Goal: Check status: Check status

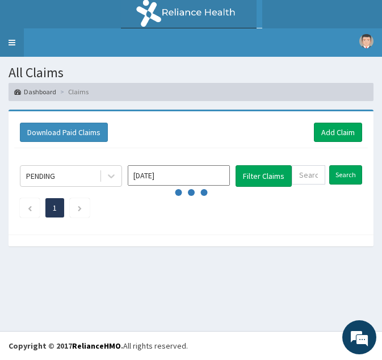
click at [14, 36] on link "Toggle navigation" at bounding box center [12, 42] width 24 height 28
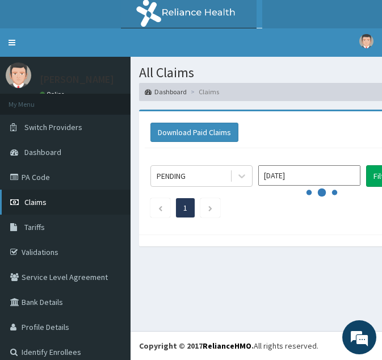
click at [56, 202] on link "Claims" at bounding box center [65, 202] width 131 height 25
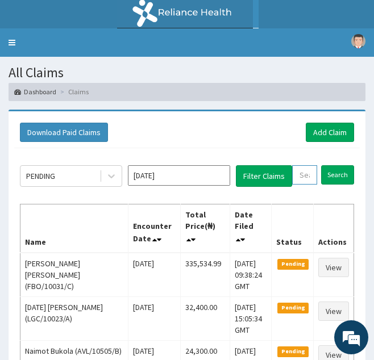
click at [300, 172] on input "text" at bounding box center [304, 174] width 25 height 19
paste input "DET/10035/C"
type input "DET/10035/C"
click at [333, 165] on input "Search" at bounding box center [349, 174] width 33 height 19
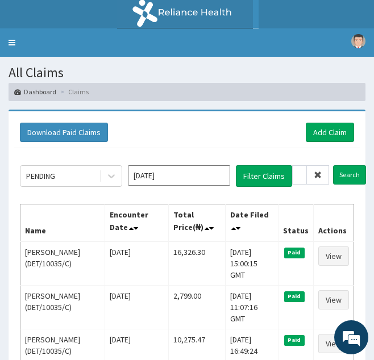
scroll to position [0, 0]
click at [318, 181] on span at bounding box center [318, 174] width 22 height 19
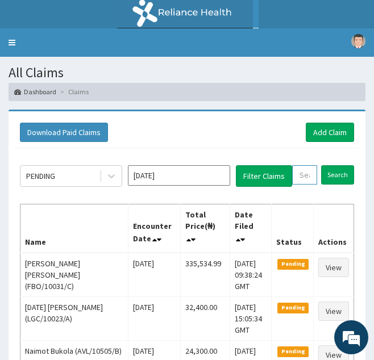
click at [308, 175] on input "text" at bounding box center [304, 174] width 25 height 19
paste input "SUG/10055/A"
type input "SUG/10055/A"
click at [333, 165] on input "Search" at bounding box center [349, 174] width 33 height 19
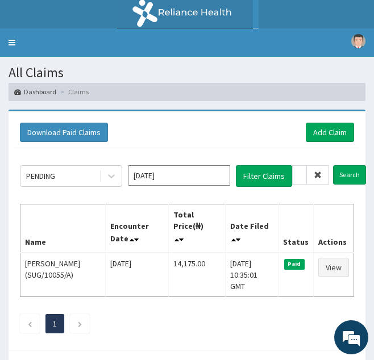
scroll to position [0, 0]
click at [314, 177] on icon at bounding box center [317, 175] width 8 height 8
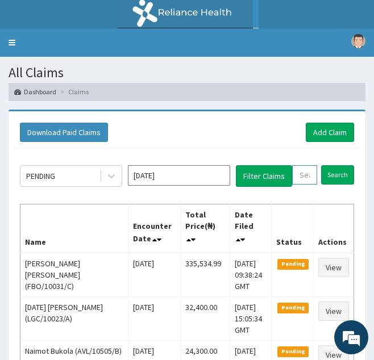
click at [302, 177] on input "text" at bounding box center [304, 174] width 25 height 19
paste input "PVV/10014/A"
type input "PVV/10014/A"
click at [333, 165] on input "Search" at bounding box center [349, 174] width 33 height 19
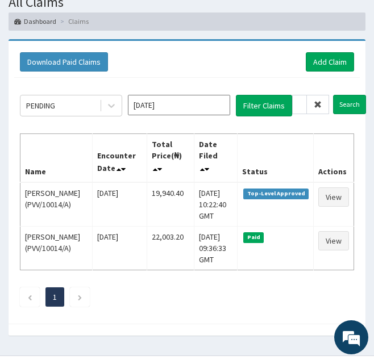
scroll to position [0, 0]
click at [318, 104] on icon at bounding box center [317, 105] width 8 height 8
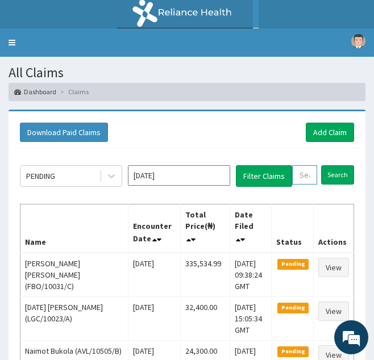
click at [312, 177] on input "text" at bounding box center [304, 174] width 25 height 19
paste input "KSB/10675/A"
type input "KSB/10675/A"
click at [333, 165] on input "Search" at bounding box center [349, 174] width 33 height 19
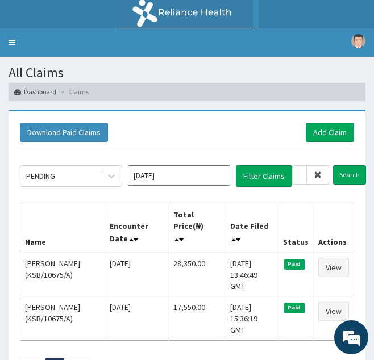
scroll to position [0, 0]
click at [318, 177] on icon at bounding box center [317, 175] width 8 height 8
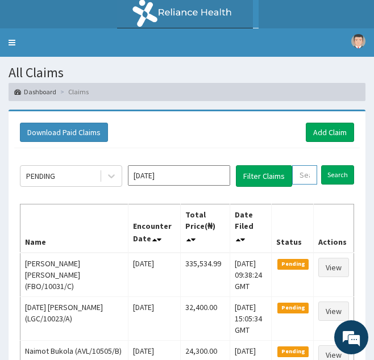
click at [306, 181] on input "text" at bounding box center [304, 174] width 25 height 19
paste input "GNL/10077/A"
type input "GNL/10077/A"
click at [333, 165] on input "Search" at bounding box center [349, 174] width 33 height 19
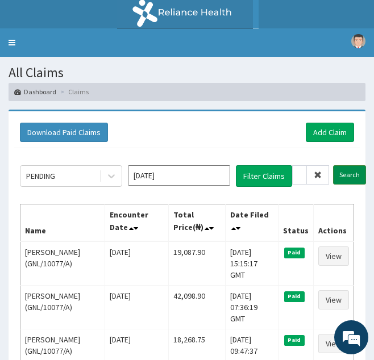
scroll to position [0, 0]
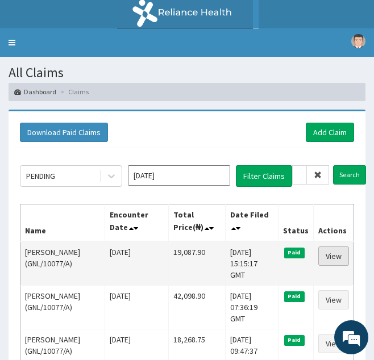
click at [340, 266] on link "View" at bounding box center [333, 255] width 31 height 19
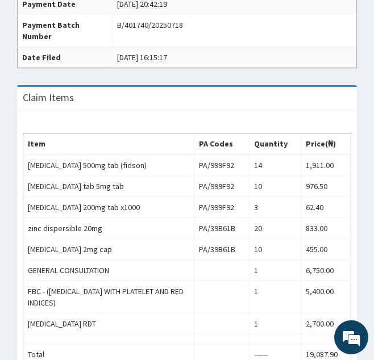
scroll to position [385, 0]
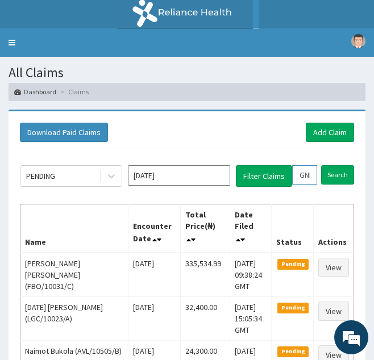
drag, startPoint x: 300, startPoint y: 173, endPoint x: 379, endPoint y: 188, distance: 80.9
paste input "ELX/10058/D"
type input "ELX/10058/D"
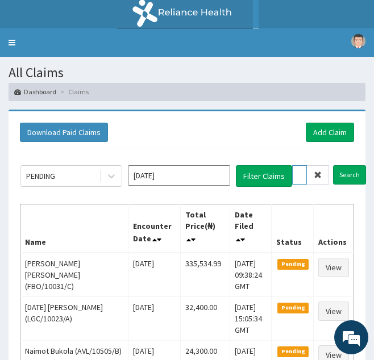
click at [333, 165] on input "Search" at bounding box center [349, 174] width 33 height 19
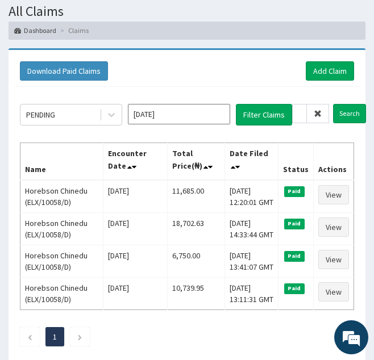
scroll to position [0, 0]
click at [317, 116] on icon at bounding box center [317, 114] width 8 height 8
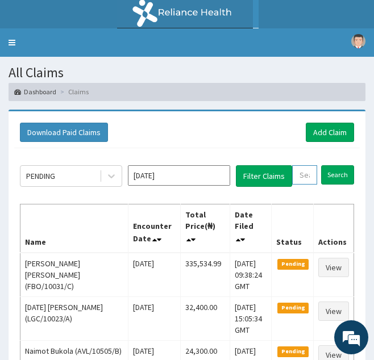
click at [308, 177] on input "text" at bounding box center [304, 174] width 25 height 19
paste input "ELX/10058/B"
type input "ELX/10058/B"
click at [333, 165] on input "Search" at bounding box center [349, 174] width 33 height 19
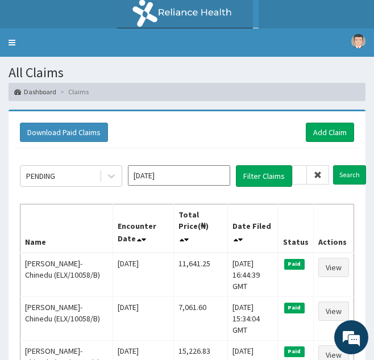
scroll to position [0, 0]
click at [316, 177] on icon at bounding box center [317, 175] width 8 height 8
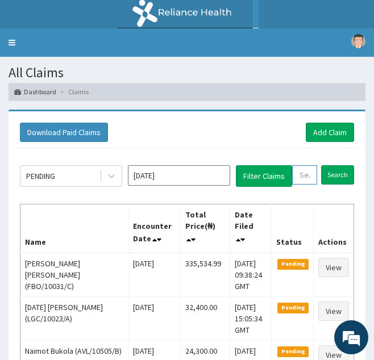
click at [307, 175] on input "text" at bounding box center [304, 174] width 25 height 19
paste input "NIO/10067/A"
type input "NIO/10067/A"
click at [333, 165] on input "Search" at bounding box center [349, 174] width 33 height 19
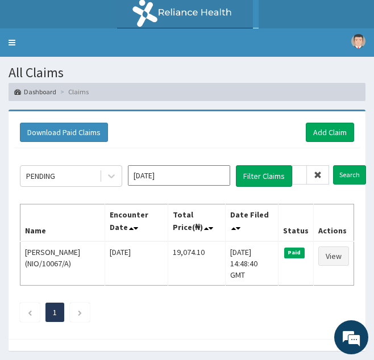
scroll to position [0, 0]
click at [322, 172] on span at bounding box center [318, 174] width 22 height 19
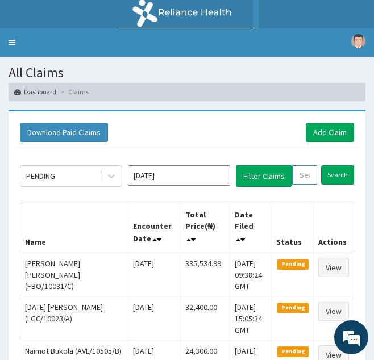
click at [307, 177] on input "text" at bounding box center [304, 174] width 25 height 19
paste input "NBC/10292/F"
type input "NBC/10292/F"
click at [333, 165] on input "Search" at bounding box center [349, 174] width 33 height 19
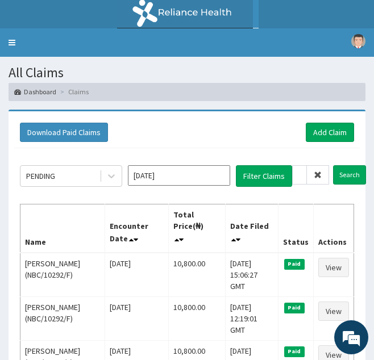
scroll to position [0, 0]
click at [319, 169] on span at bounding box center [318, 174] width 22 height 19
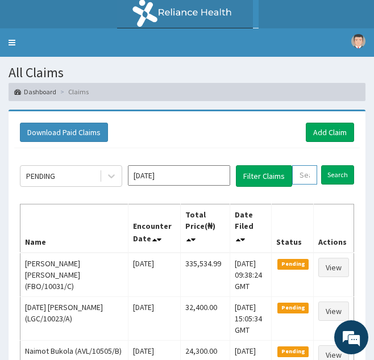
click at [306, 181] on input "text" at bounding box center [304, 174] width 25 height 19
paste input "SFX/10001/A"
type input "SFX/10001/A"
click at [333, 165] on input "Search" at bounding box center [349, 174] width 33 height 19
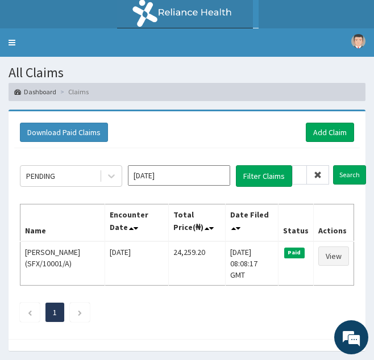
scroll to position [0, 0]
click at [317, 178] on icon at bounding box center [317, 175] width 8 height 8
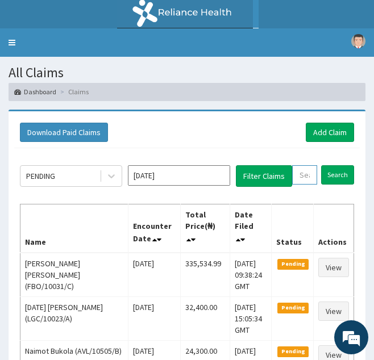
click at [304, 178] on input "text" at bounding box center [304, 174] width 25 height 19
paste input "GEG/10037/D"
type input "GEG/10037/D"
click at [333, 165] on input "Search" at bounding box center [349, 174] width 33 height 19
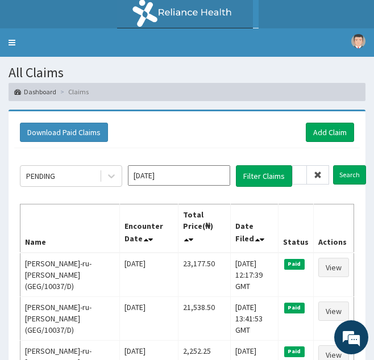
scroll to position [0, 0]
click at [316, 175] on icon at bounding box center [317, 175] width 8 height 8
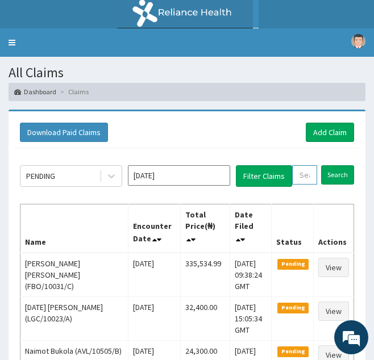
click at [316, 175] on input "text" at bounding box center [304, 174] width 25 height 19
paste input "CYA/10802/A"
type input "CYA/10802/A"
click at [333, 165] on input "Search" at bounding box center [349, 174] width 33 height 19
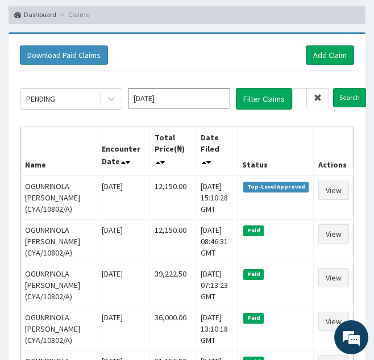
scroll to position [0, 0]
click at [317, 95] on icon at bounding box center [317, 98] width 8 height 8
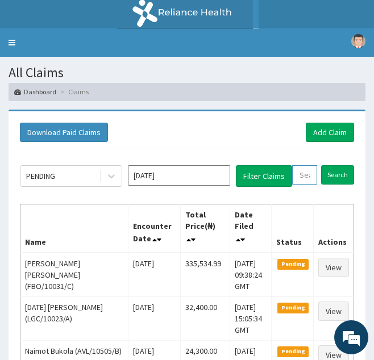
click at [298, 173] on input "text" at bounding box center [304, 174] width 25 height 19
paste input "CRW/10055/A"
type input "CRW/10055/A"
click at [333, 165] on input "Search" at bounding box center [349, 174] width 33 height 19
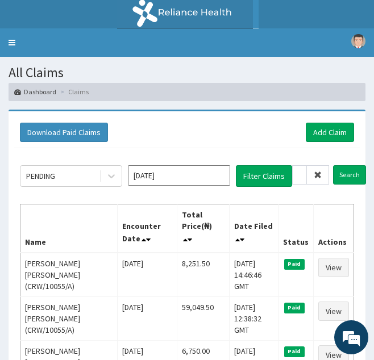
scroll to position [0, 0]
click at [318, 179] on icon at bounding box center [317, 175] width 8 height 8
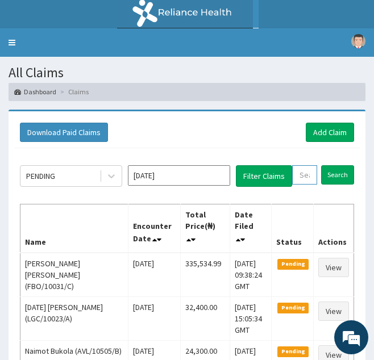
click at [308, 181] on input "text" at bounding box center [304, 174] width 25 height 19
paste input "UBP/10424/B"
type input "UBP/10424/B"
click at [333, 165] on input "Search" at bounding box center [349, 174] width 33 height 19
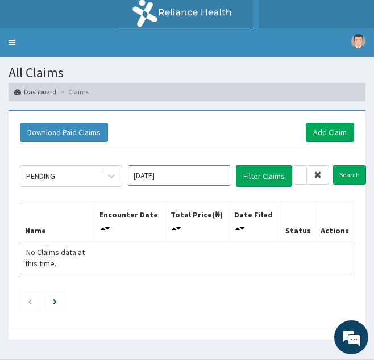
scroll to position [0, 0]
click at [314, 178] on icon at bounding box center [317, 175] width 8 height 8
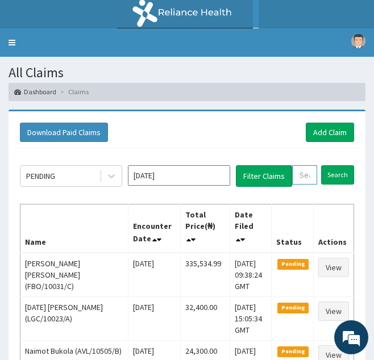
click at [305, 178] on input "text" at bounding box center [304, 174] width 25 height 19
paste input "UBP/10424/B"
type input "UBP/10424/B"
click at [333, 165] on input "Search" at bounding box center [349, 174] width 33 height 19
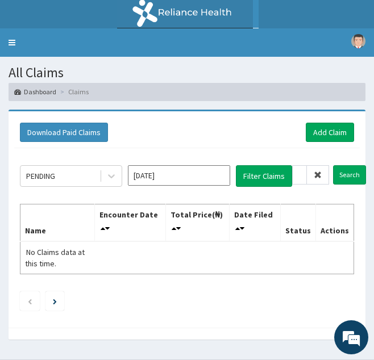
scroll to position [0, 0]
click at [311, 174] on span at bounding box center [318, 174] width 22 height 19
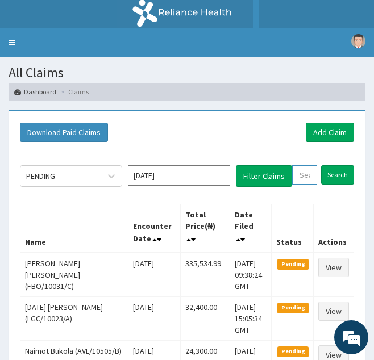
click at [298, 173] on input "text" at bounding box center [304, 174] width 25 height 19
paste input "MPP/11020/A"
type input "MPP/11020/A"
click at [333, 165] on input "Search" at bounding box center [349, 174] width 33 height 19
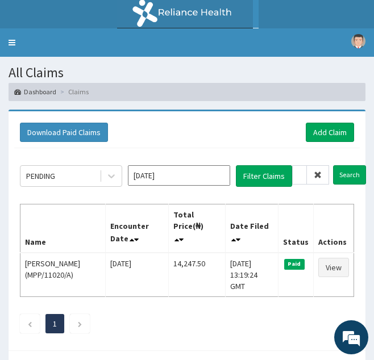
scroll to position [0, 0]
click at [316, 173] on icon at bounding box center [317, 175] width 8 height 8
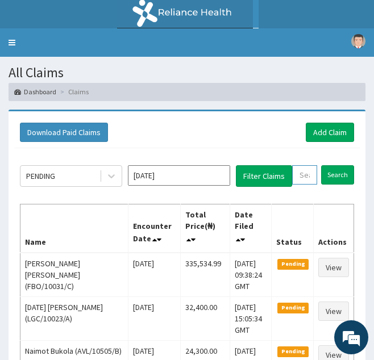
click at [300, 173] on input "text" at bounding box center [304, 174] width 25 height 19
paste input "BLE/10005/A"
type input "BLE/10005/A"
click at [333, 165] on input "Search" at bounding box center [349, 174] width 33 height 19
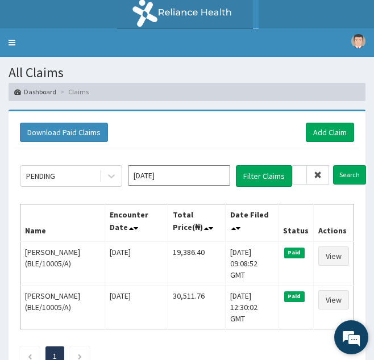
scroll to position [0, 0]
click at [320, 176] on icon at bounding box center [317, 175] width 8 height 8
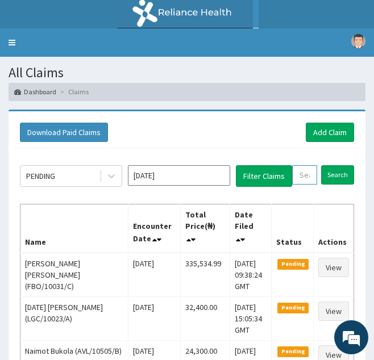
click at [309, 175] on input "text" at bounding box center [304, 174] width 25 height 19
paste input "PMH/10015/D"
type input "PMH/10015/D"
click at [333, 165] on input "Search" at bounding box center [349, 174] width 33 height 19
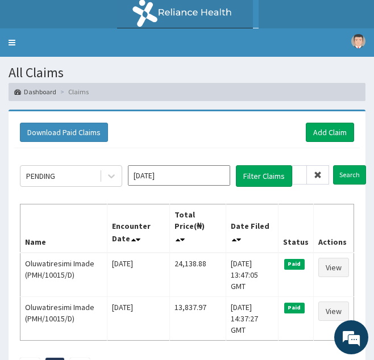
scroll to position [0, 0]
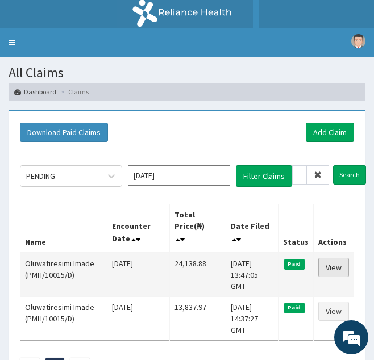
click at [337, 265] on link "View" at bounding box center [333, 267] width 31 height 19
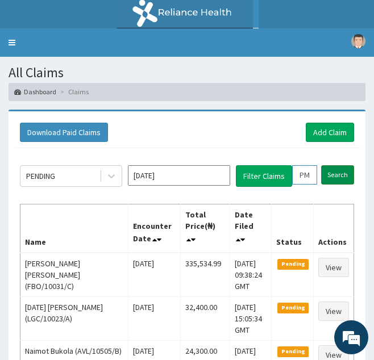
drag, startPoint x: 295, startPoint y: 177, endPoint x: 345, endPoint y: 180, distance: 49.5
click at [345, 180] on form "PMH/10015/D Search" at bounding box center [323, 174] width 62 height 19
paste input "SAH/10004/A"
type input "SAH/10004/A"
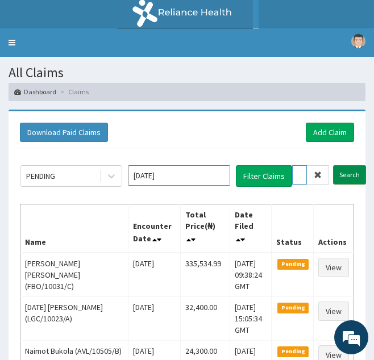
click at [333, 165] on input "Search" at bounding box center [349, 174] width 33 height 19
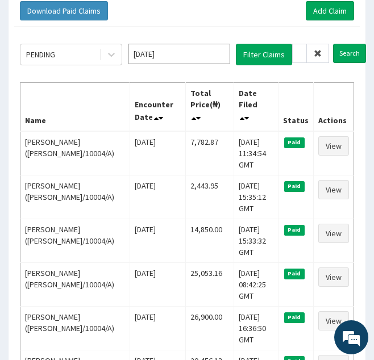
scroll to position [0, 0]
click at [319, 51] on icon at bounding box center [317, 53] width 8 height 8
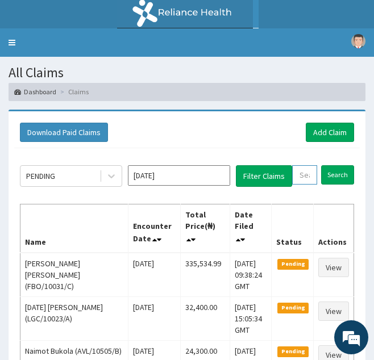
click at [298, 173] on input "text" at bounding box center [304, 174] width 25 height 19
paste input "OHT/10106/A"
type input "OHT/10106/A"
click at [333, 165] on input "Search" at bounding box center [349, 174] width 33 height 19
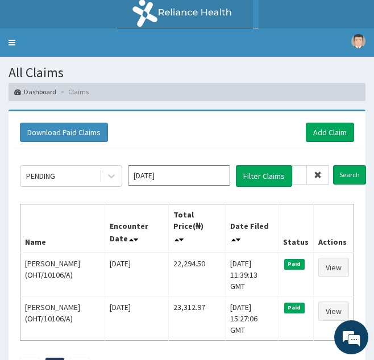
scroll to position [0, 0]
click at [319, 178] on icon at bounding box center [317, 175] width 8 height 8
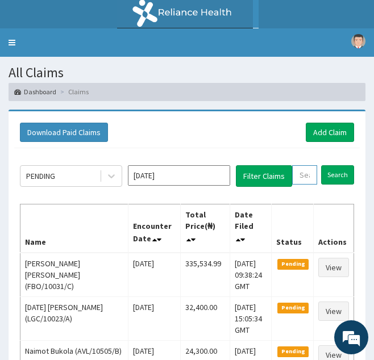
click at [305, 175] on input "text" at bounding box center [304, 174] width 25 height 19
paste input "SCS/10004/A"
type input "SCS/10004/A"
click at [333, 165] on input "Search" at bounding box center [349, 174] width 33 height 19
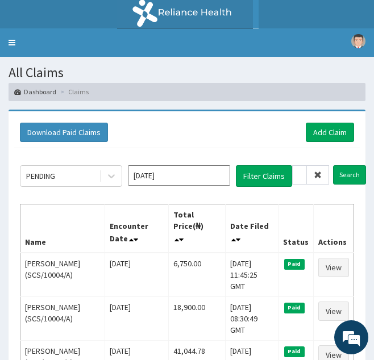
scroll to position [0, 0]
click at [321, 172] on icon at bounding box center [317, 175] width 8 height 8
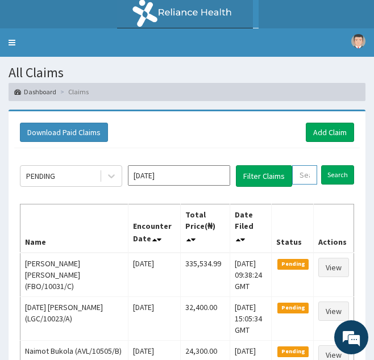
click at [310, 174] on input "text" at bounding box center [304, 174] width 25 height 19
paste input "BFX/10005/D"
type input "BFX/10005/D"
click at [333, 165] on input "Search" at bounding box center [349, 174] width 33 height 19
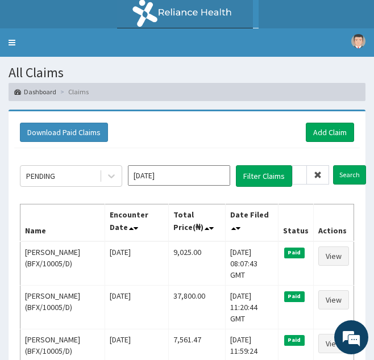
scroll to position [0, 0]
click at [317, 175] on icon at bounding box center [317, 175] width 8 height 8
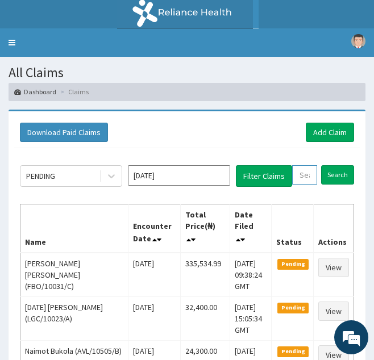
click at [308, 176] on input "text" at bounding box center [304, 174] width 25 height 19
paste input "BFX/10005/C"
type input "BFX/10005/C"
click at [333, 165] on input "Search" at bounding box center [349, 174] width 33 height 19
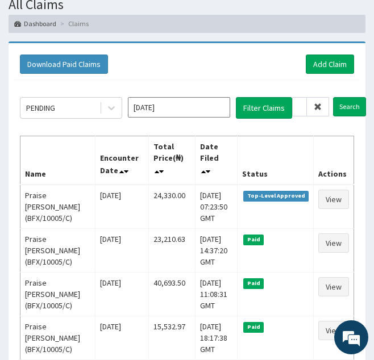
scroll to position [0, 0]
click at [311, 107] on span at bounding box center [318, 106] width 22 height 19
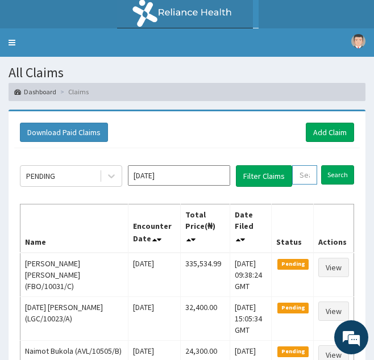
click at [304, 171] on input "text" at bounding box center [304, 174] width 25 height 19
paste input "OHT/11632/A"
type input "OHT/11632/A"
click at [333, 165] on input "Search" at bounding box center [349, 174] width 33 height 19
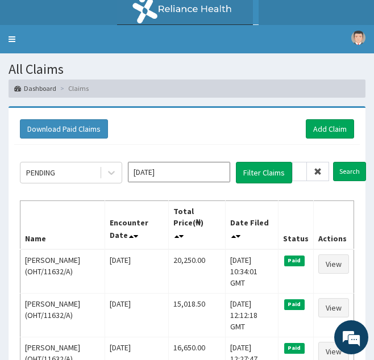
scroll to position [0, 0]
click at [319, 173] on icon at bounding box center [317, 172] width 8 height 8
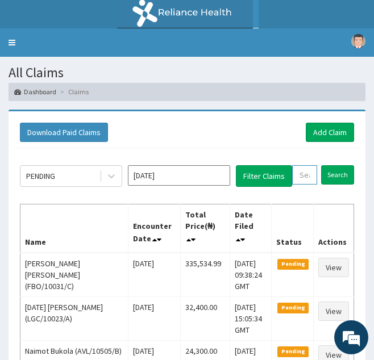
click at [305, 173] on input "text" at bounding box center [304, 174] width 25 height 19
paste input "MOP/10184/D"
type input "MOP/10184/D"
click at [333, 165] on input "Search" at bounding box center [349, 174] width 33 height 19
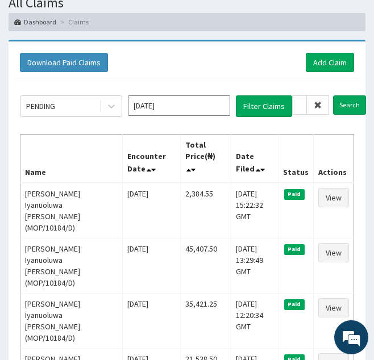
scroll to position [0, 0]
click at [321, 107] on span at bounding box center [318, 104] width 22 height 19
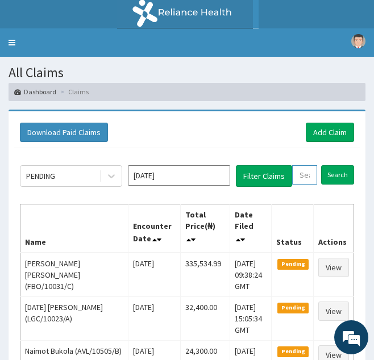
click at [304, 174] on input "text" at bounding box center [304, 174] width 25 height 19
paste input "CYA/10823/A"
type input "CYA/10823/A"
click at [333, 165] on input "Search" at bounding box center [349, 174] width 33 height 19
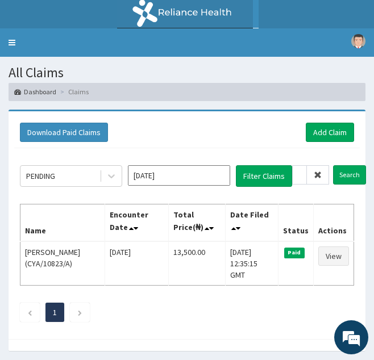
scroll to position [0, 0]
click at [320, 177] on icon at bounding box center [317, 175] width 8 height 8
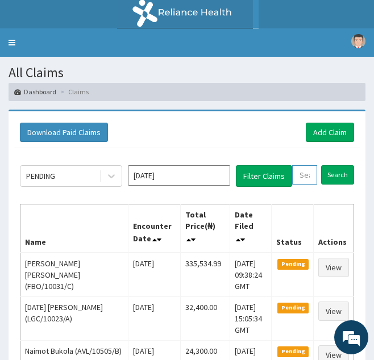
click at [307, 179] on input "text" at bounding box center [304, 174] width 25 height 19
paste input "GCS/10062/A"
type input "GCS/10062/A"
click at [333, 165] on input "Search" at bounding box center [349, 174] width 33 height 19
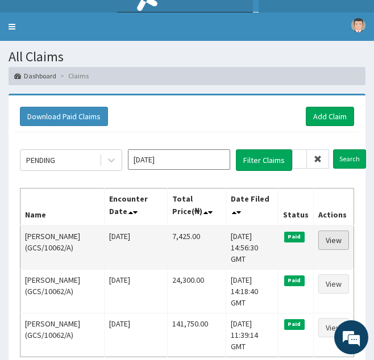
scroll to position [0, 0]
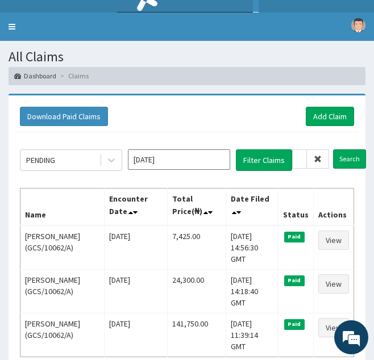
click at [319, 161] on icon at bounding box center [317, 159] width 8 height 8
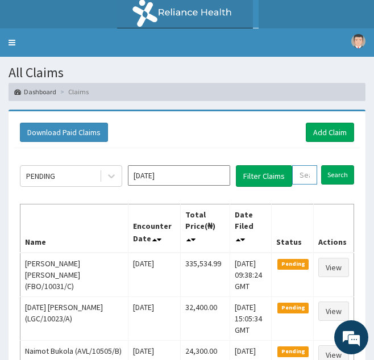
click at [307, 170] on input "text" at bounding box center [304, 174] width 25 height 19
paste input "DWP/10062/B"
type input "DWP/10062/B"
click at [333, 165] on input "Search" at bounding box center [349, 174] width 33 height 19
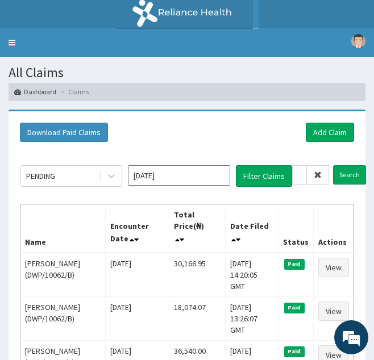
scroll to position [0, 0]
click at [311, 170] on span at bounding box center [318, 174] width 22 height 19
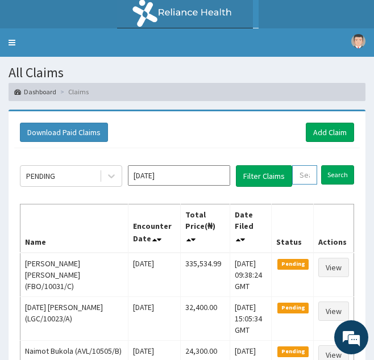
click at [305, 176] on input "text" at bounding box center [304, 174] width 25 height 19
paste input "DWP/10062/C"
type input "DWP/10062/C"
click at [333, 165] on input "Search" at bounding box center [349, 174] width 33 height 19
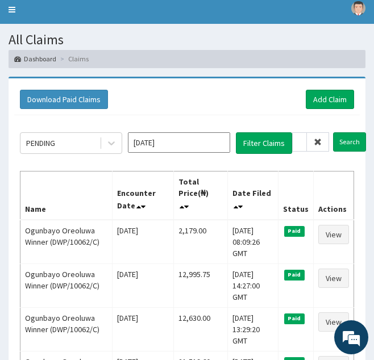
scroll to position [0, 0]
click at [317, 146] on icon at bounding box center [317, 142] width 8 height 8
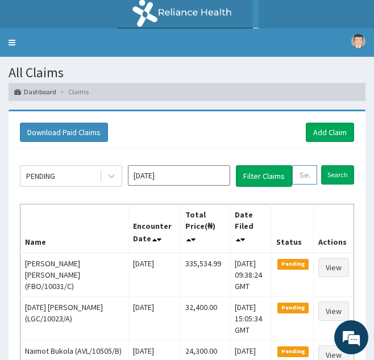
click at [302, 177] on input "text" at bounding box center [304, 174] width 25 height 19
paste input "MCE/10032/A"
type input "MCE/10032/A"
click at [333, 165] on input "Search" at bounding box center [349, 174] width 33 height 19
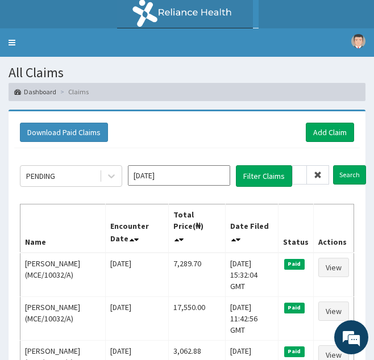
scroll to position [0, 0]
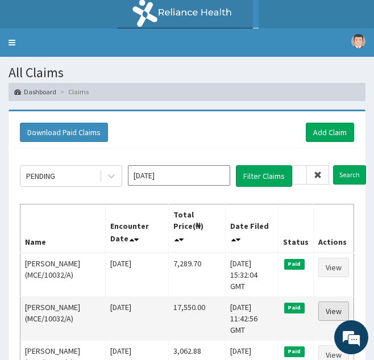
click at [329, 312] on link "View" at bounding box center [333, 311] width 31 height 19
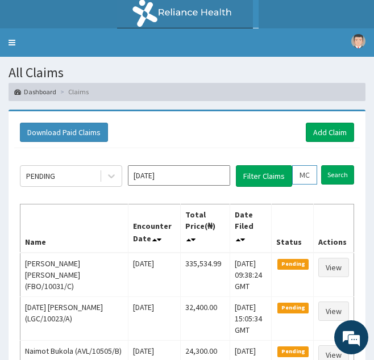
click at [304, 181] on input "MCE/10032/A" at bounding box center [304, 174] width 25 height 19
click at [321, 165] on input "Search" at bounding box center [337, 174] width 33 height 19
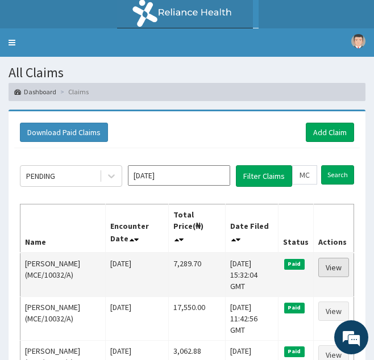
click at [336, 273] on link "View" at bounding box center [333, 267] width 31 height 19
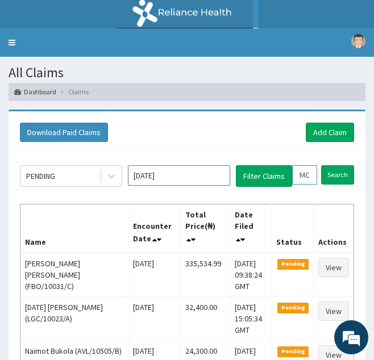
scroll to position [0, 32]
drag, startPoint x: 300, startPoint y: 174, endPoint x: 348, endPoint y: 185, distance: 48.9
click at [348, 185] on div "MCE/10032/A Search" at bounding box center [323, 176] width 62 height 22
paste input "SRH/10145"
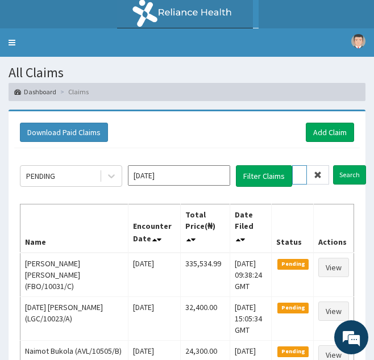
type input "SRH/10145/A"
click at [333, 165] on input "Search" at bounding box center [349, 174] width 33 height 19
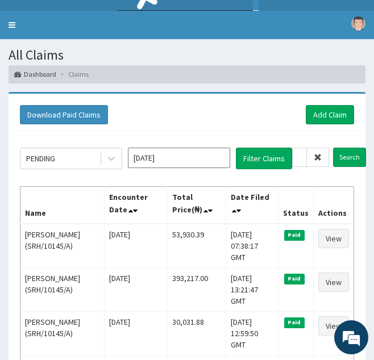
scroll to position [0, 0]
click at [318, 156] on icon at bounding box center [317, 157] width 8 height 8
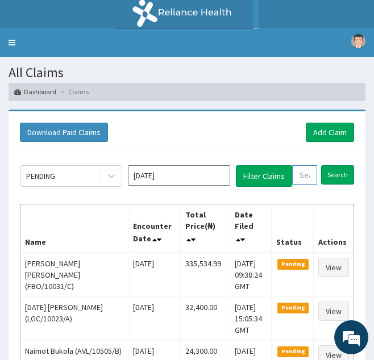
click at [303, 173] on input "text" at bounding box center [304, 174] width 25 height 19
paste input "ROT/10001/A"
type input "ROT/10001/A"
click at [333, 165] on input "Search" at bounding box center [349, 174] width 33 height 19
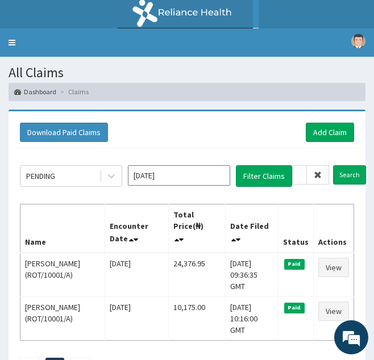
scroll to position [0, 0]
click at [322, 174] on span at bounding box center [318, 174] width 22 height 19
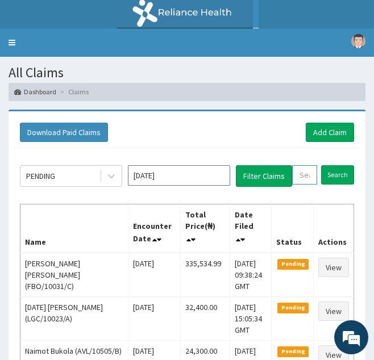
click at [312, 177] on input "text" at bounding box center [304, 174] width 25 height 19
paste input "KAA/10006/A"
type input "KAA/10006/A"
click at [333, 165] on input "Search" at bounding box center [349, 174] width 33 height 19
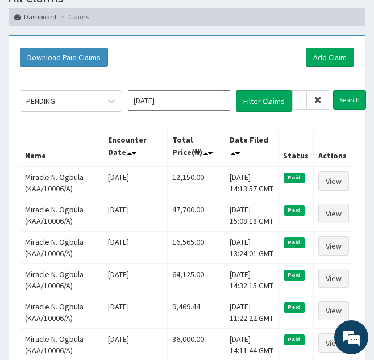
scroll to position [0, 0]
click at [321, 99] on span at bounding box center [318, 99] width 22 height 19
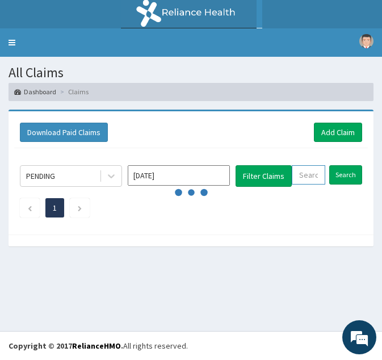
click at [302, 175] on input "text" at bounding box center [309, 174] width 34 height 19
click at [7, 40] on link "Toggle navigation" at bounding box center [12, 42] width 24 height 28
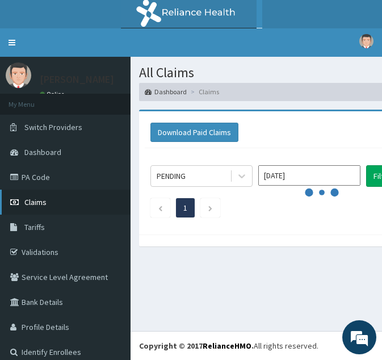
click at [36, 205] on span "Claims" at bounding box center [35, 202] width 22 height 10
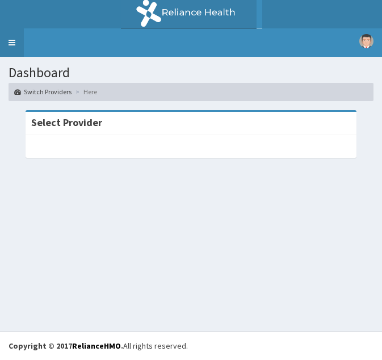
drag, startPoint x: 0, startPoint y: 0, endPoint x: 12, endPoint y: 41, distance: 43.3
click at [12, 41] on link "Toggle navigation" at bounding box center [12, 42] width 24 height 28
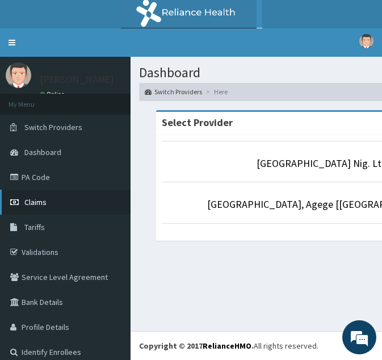
click at [28, 207] on span "Claims" at bounding box center [35, 202] width 22 height 10
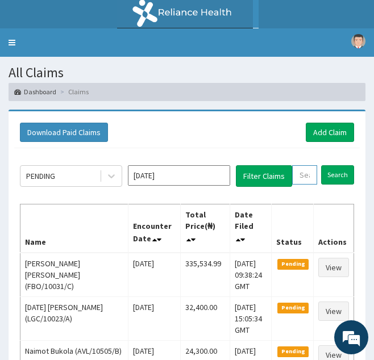
click at [295, 179] on input "text" at bounding box center [304, 174] width 25 height 19
paste input "OHT/10743/A"
type input "OHT/10743/A"
click at [333, 165] on input "Search" at bounding box center [349, 174] width 33 height 19
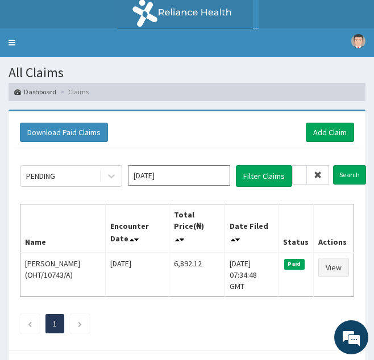
scroll to position [0, 0]
click at [320, 173] on icon at bounding box center [317, 175] width 8 height 8
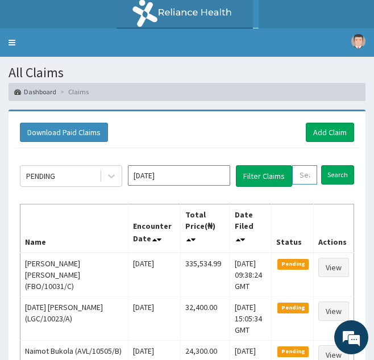
click at [312, 173] on input "text" at bounding box center [304, 174] width 25 height 19
paste input "PGI/10005/A"
type input "PGI/10005/A"
click at [333, 165] on input "Search" at bounding box center [349, 174] width 33 height 19
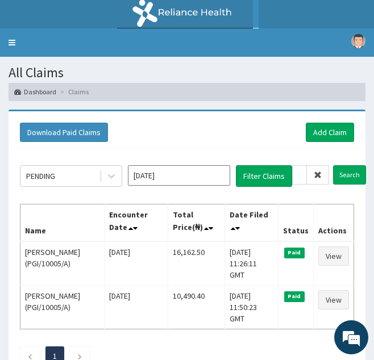
scroll to position [0, 0]
click at [316, 177] on icon at bounding box center [317, 175] width 8 height 8
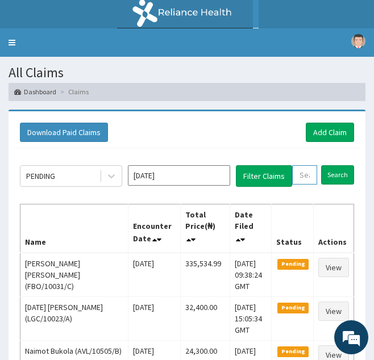
click at [307, 174] on input "text" at bounding box center [304, 174] width 25 height 19
paste input "AVL/10413/B"
type input "AVL/10413/B"
click at [333, 165] on input "Search" at bounding box center [349, 174] width 33 height 19
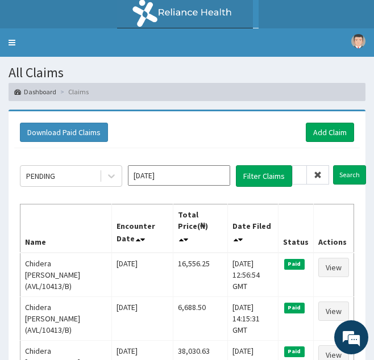
scroll to position [0, 0]
click at [319, 180] on span at bounding box center [318, 174] width 22 height 19
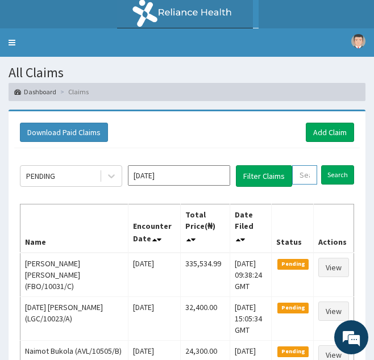
click at [296, 178] on input "text" at bounding box center [304, 174] width 25 height 19
paste input "ASS/10059/A"
type input "ASS/10059/A"
click at [333, 165] on input "Search" at bounding box center [349, 174] width 33 height 19
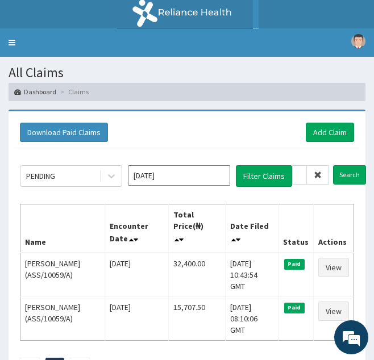
scroll to position [0, 0]
click at [315, 173] on icon at bounding box center [317, 175] width 8 height 8
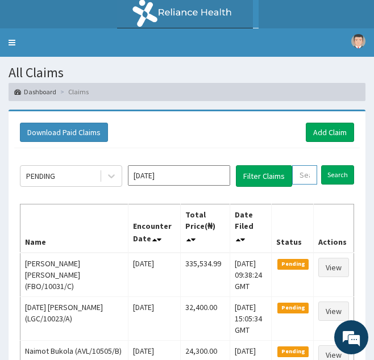
click at [308, 173] on input "text" at bounding box center [304, 174] width 25 height 19
paste input "BUD/10106/A"
type input "BUD/10106/A"
click at [333, 165] on input "Search" at bounding box center [349, 174] width 33 height 19
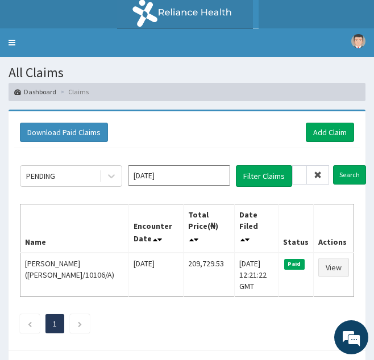
scroll to position [0, 0]
click at [317, 171] on icon at bounding box center [317, 175] width 8 height 8
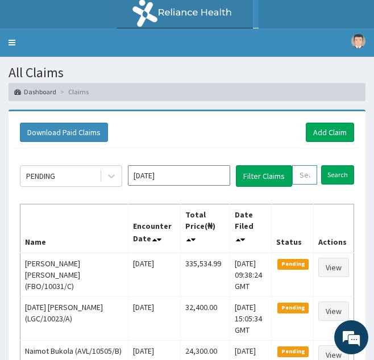
click at [309, 173] on input "text" at bounding box center [304, 174] width 25 height 19
paste input "HIA/11316/A"
type input "HIA/11316/A"
click at [333, 165] on input "Search" at bounding box center [349, 174] width 33 height 19
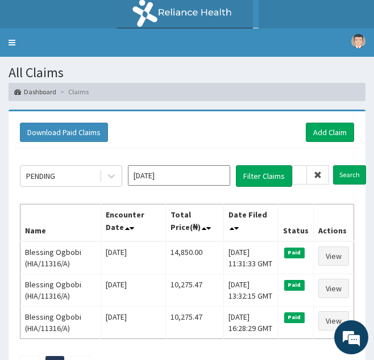
scroll to position [0, 0]
click at [319, 174] on icon at bounding box center [317, 175] width 8 height 8
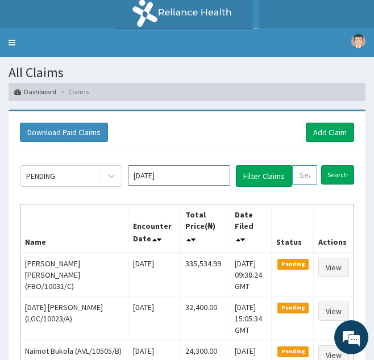
click at [308, 174] on input "text" at bounding box center [304, 174] width 25 height 19
paste input "GEG/10010/A"
type input "GEG/10010/A"
click at [333, 165] on input "Search" at bounding box center [349, 174] width 33 height 19
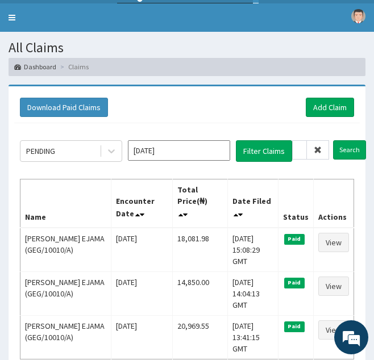
scroll to position [0, 0]
click at [317, 148] on icon at bounding box center [317, 150] width 8 height 8
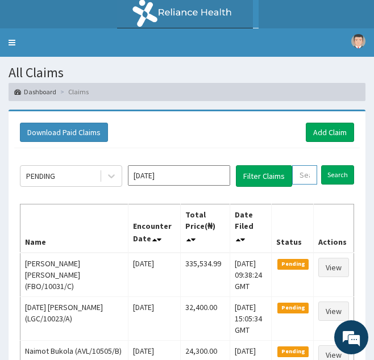
click at [308, 174] on input "text" at bounding box center [304, 174] width 25 height 19
paste input "GEG/10010/C"
type input "GEG/10010/C"
click at [333, 165] on input "Search" at bounding box center [349, 174] width 33 height 19
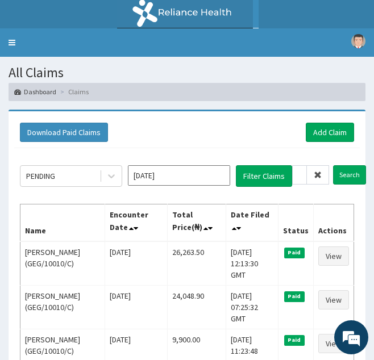
scroll to position [0, 0]
click at [320, 173] on icon at bounding box center [317, 175] width 8 height 8
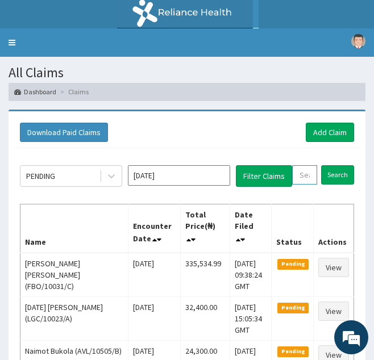
click at [310, 173] on input "text" at bounding box center [304, 174] width 25 height 19
paste input "CPW/10048/A"
type input "CPW/10048/A"
click at [333, 165] on input "Search" at bounding box center [349, 174] width 33 height 19
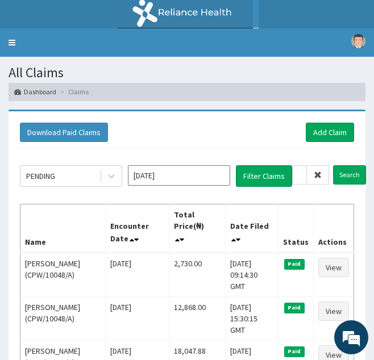
scroll to position [0, 0]
click at [317, 179] on span at bounding box center [318, 174] width 22 height 19
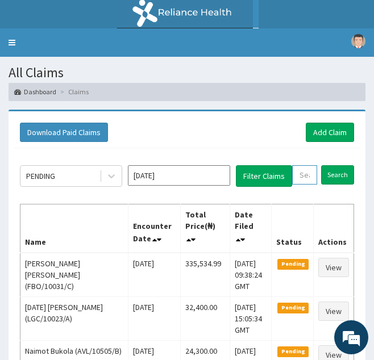
click at [309, 179] on input "text" at bounding box center [304, 174] width 25 height 19
paste input "NZT/10053/A"
type input "NZT/10053/A"
click at [333, 165] on input "Search" at bounding box center [349, 174] width 33 height 19
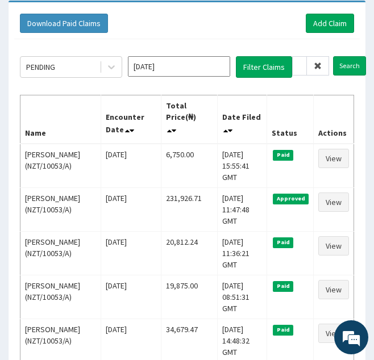
scroll to position [0, 0]
click at [316, 66] on icon at bounding box center [317, 66] width 8 height 8
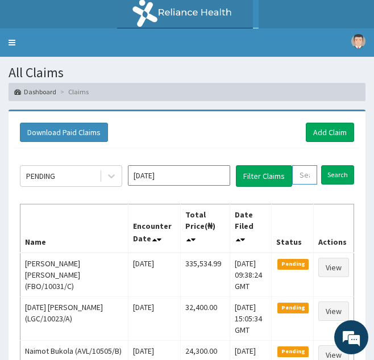
click at [298, 173] on input "text" at bounding box center [304, 174] width 25 height 19
paste input "DNS/10013/A"
type input "DNS/10013/A"
click at [333, 165] on input "Search" at bounding box center [349, 174] width 33 height 19
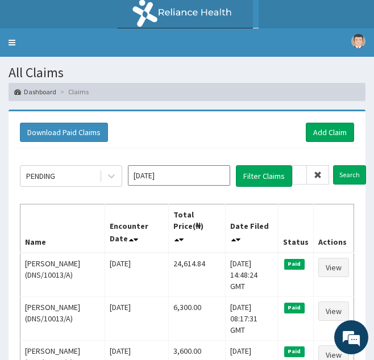
scroll to position [0, 0]
click at [315, 173] on icon at bounding box center [317, 175] width 8 height 8
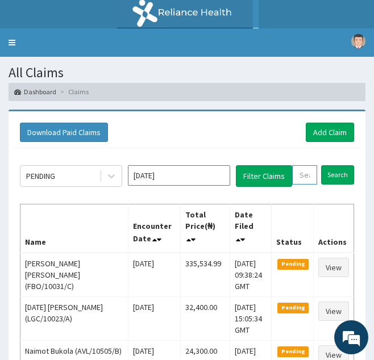
click at [306, 174] on input "text" at bounding box center [304, 174] width 25 height 19
paste input "FRC/10026/A"
type input "FRC/10026/A"
click at [333, 165] on input "Search" at bounding box center [349, 174] width 33 height 19
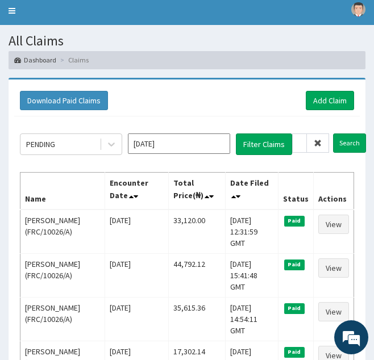
scroll to position [0, 0]
click at [308, 143] on span at bounding box center [318, 142] width 22 height 19
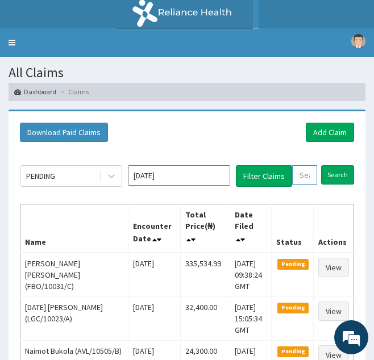
click at [310, 175] on input "text" at bounding box center [304, 174] width 25 height 19
paste input "FRC/10026/E"
type input "FRC/10026/E"
click at [333, 165] on input "Search" at bounding box center [349, 174] width 33 height 19
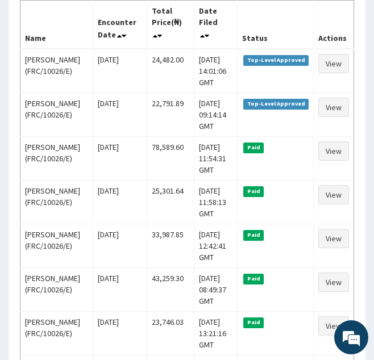
scroll to position [0, 0]
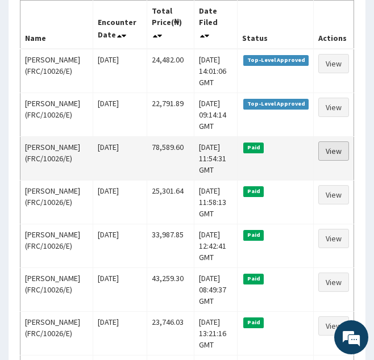
click at [347, 161] on link "View" at bounding box center [333, 150] width 31 height 19
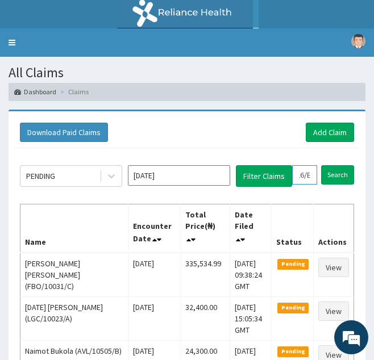
drag, startPoint x: 295, startPoint y: 177, endPoint x: 358, endPoint y: 182, distance: 62.7
paste input "B"
type input "FRC/10026/B"
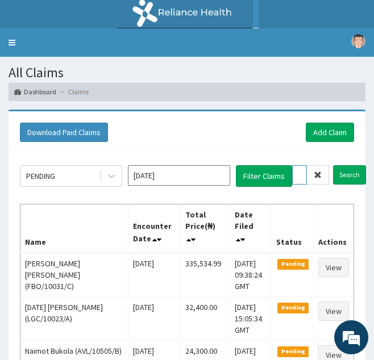
click at [333, 165] on input "Search" at bounding box center [349, 174] width 33 height 19
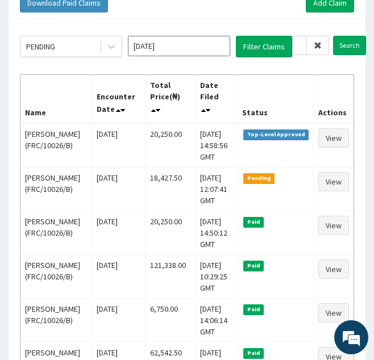
scroll to position [0, 0]
click at [318, 47] on icon at bounding box center [317, 45] width 8 height 8
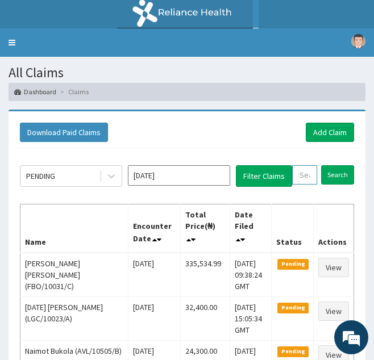
click at [302, 169] on input "text" at bounding box center [304, 174] width 25 height 19
paste input "DNI/10013/A"
type input "DNI/10013/A"
click at [333, 165] on input "Search" at bounding box center [349, 174] width 33 height 19
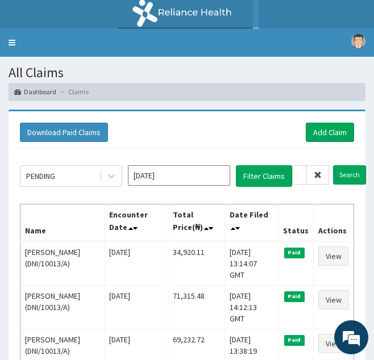
scroll to position [0, 0]
click at [319, 171] on icon at bounding box center [317, 175] width 8 height 8
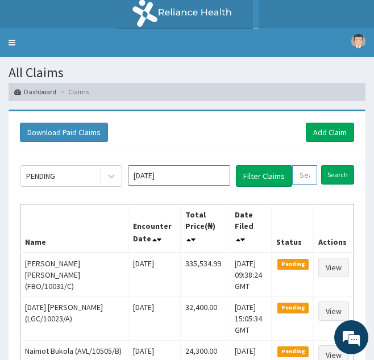
click at [308, 176] on input "text" at bounding box center [304, 174] width 25 height 19
paste input "ICN/10170/A"
type input "ICN/10170/A"
click at [333, 165] on input "Search" at bounding box center [349, 174] width 33 height 19
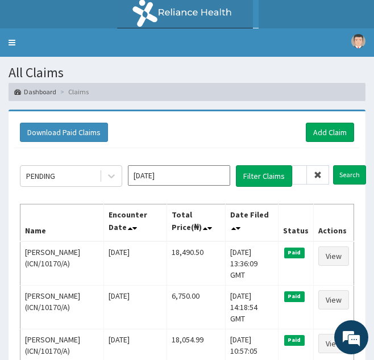
scroll to position [0, 0]
click at [317, 178] on icon at bounding box center [317, 175] width 8 height 8
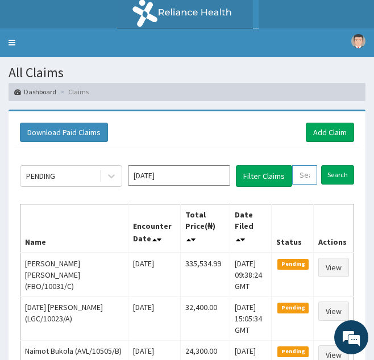
click at [308, 176] on input "text" at bounding box center [304, 174] width 25 height 19
paste input "IKO/10041/A"
type input "IKO/10041/A"
click at [333, 165] on input "Search" at bounding box center [349, 174] width 33 height 19
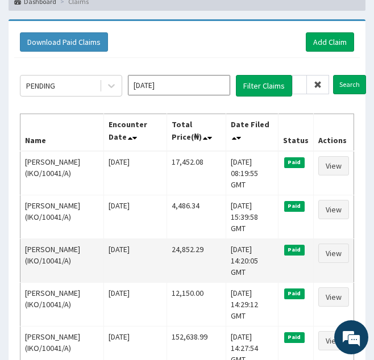
scroll to position [126, 0]
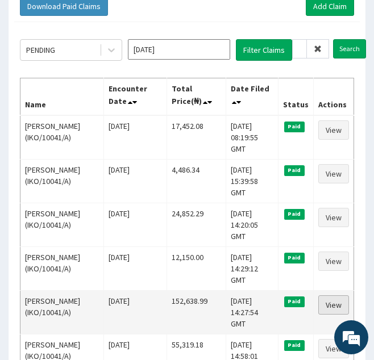
click at [342, 295] on link "View" at bounding box center [333, 304] width 31 height 19
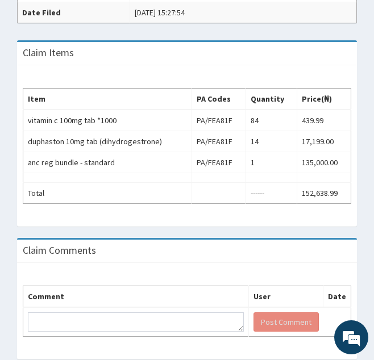
scroll to position [420, 0]
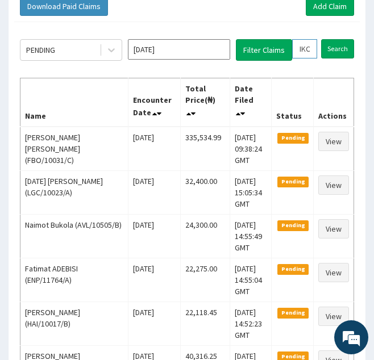
click at [304, 48] on input "IKO/10041/A" at bounding box center [304, 48] width 25 height 19
click at [321, 39] on input "Search" at bounding box center [337, 48] width 33 height 19
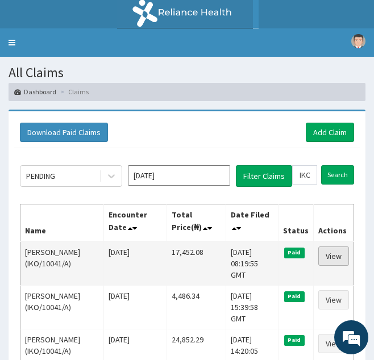
click at [325, 258] on link "View" at bounding box center [333, 255] width 31 height 19
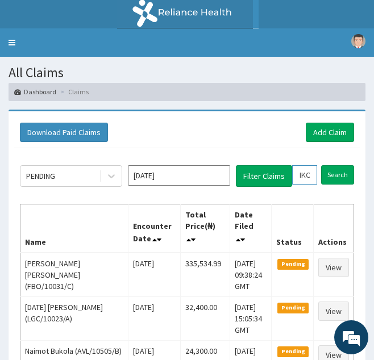
drag, startPoint x: 292, startPoint y: 173, endPoint x: 346, endPoint y: 185, distance: 54.7
click at [346, 185] on div "IKO/10041/A Search" at bounding box center [323, 176] width 62 height 22
paste input "GMT/10043/C"
type input "GMT/10043/C"
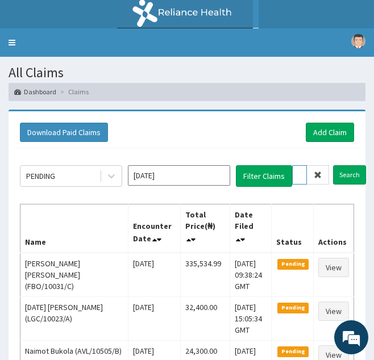
click at [333, 165] on input "Search" at bounding box center [349, 174] width 33 height 19
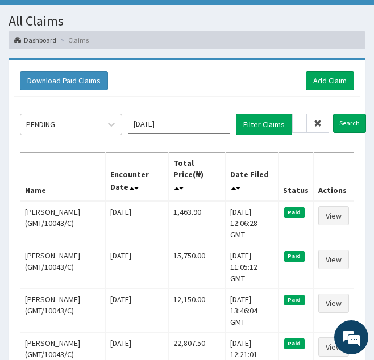
scroll to position [0, 0]
click at [316, 124] on icon at bounding box center [317, 123] width 8 height 8
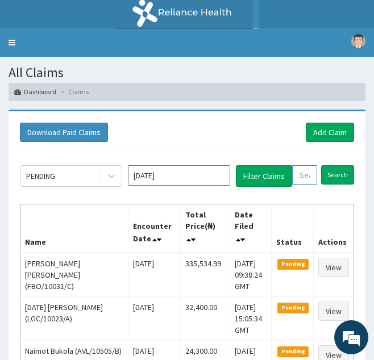
click at [302, 175] on input "text" at bounding box center [304, 174] width 25 height 19
paste input "GCS/10021/A"
type input "GCS/10021/A"
click at [333, 165] on input "Search" at bounding box center [349, 174] width 33 height 19
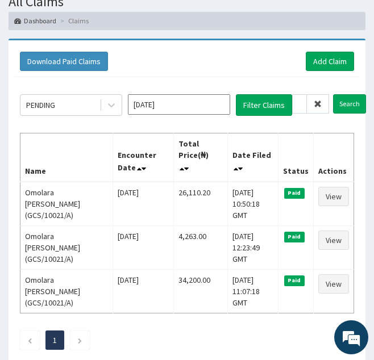
scroll to position [0, 0]
click at [316, 107] on icon at bounding box center [317, 104] width 8 height 8
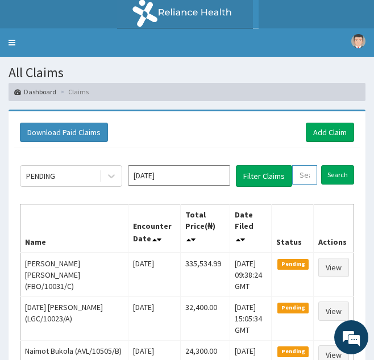
click at [304, 174] on input "text" at bounding box center [304, 174] width 25 height 19
paste input "GMT/10043/A"
type input "GMT/10043/A"
click at [333, 165] on input "Search" at bounding box center [349, 174] width 33 height 19
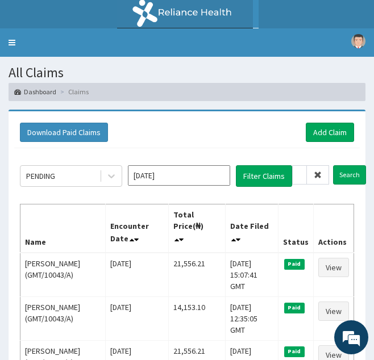
scroll to position [0, 0]
click at [319, 171] on icon at bounding box center [317, 175] width 8 height 8
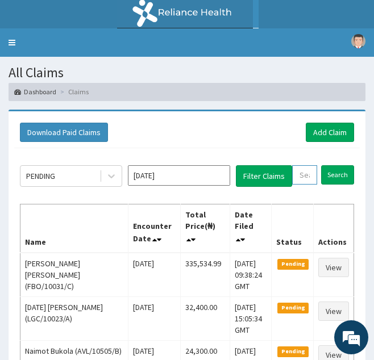
click at [307, 175] on input "text" at bounding box center [304, 174] width 25 height 19
paste input "GMT/10319/B"
type input "GMT/10319/B"
click at [333, 165] on input "Search" at bounding box center [349, 174] width 33 height 19
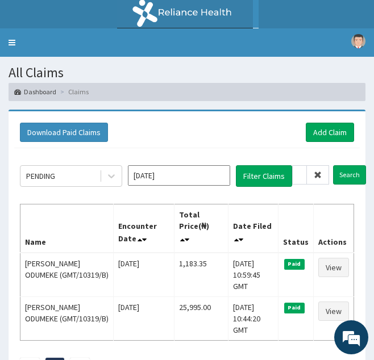
scroll to position [0, 0]
click at [322, 173] on span at bounding box center [318, 174] width 22 height 19
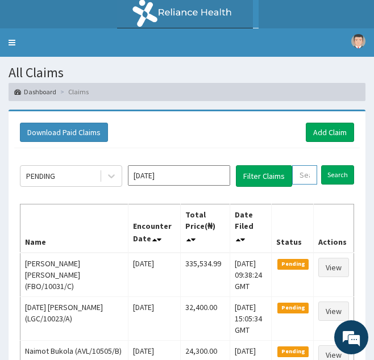
click at [307, 174] on input "text" at bounding box center [304, 174] width 25 height 19
paste input "MCE/10006/A"
type input "MCE/10006/A"
click at [333, 165] on input "Search" at bounding box center [349, 174] width 33 height 19
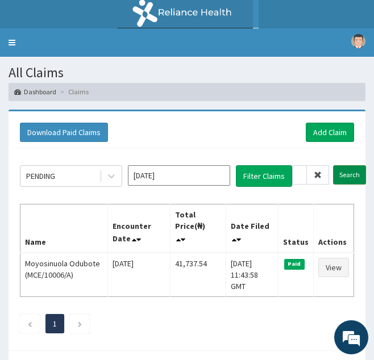
scroll to position [0, 0]
click at [315, 181] on span at bounding box center [318, 174] width 22 height 19
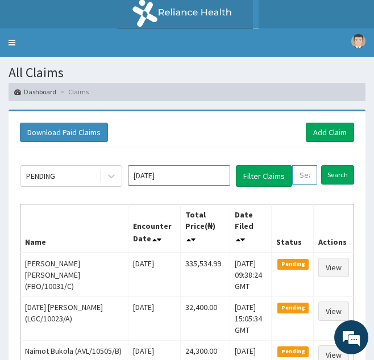
click at [305, 177] on input "text" at bounding box center [304, 174] width 25 height 19
paste input "MHG/10252/A"
type input "MHG/10252/A"
click at [333, 165] on input "Search" at bounding box center [349, 174] width 33 height 19
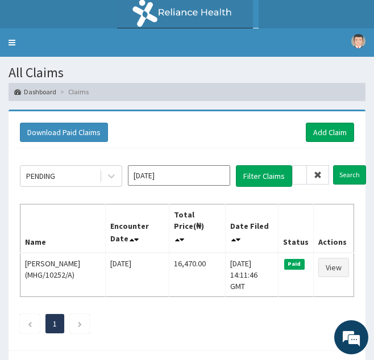
scroll to position [0, 0]
click at [318, 179] on span at bounding box center [318, 174] width 22 height 19
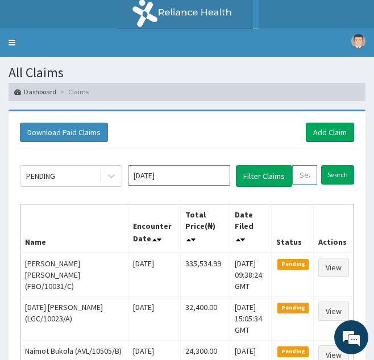
click at [302, 173] on input "text" at bounding box center [304, 174] width 25 height 19
paste input "ZIB/10002/A"
type input "ZIB/10002/A"
click at [333, 165] on input "Search" at bounding box center [349, 174] width 33 height 19
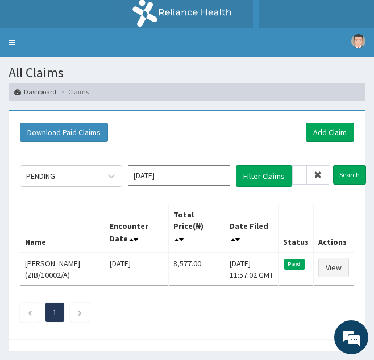
scroll to position [0, 0]
click at [316, 175] on icon at bounding box center [317, 175] width 8 height 8
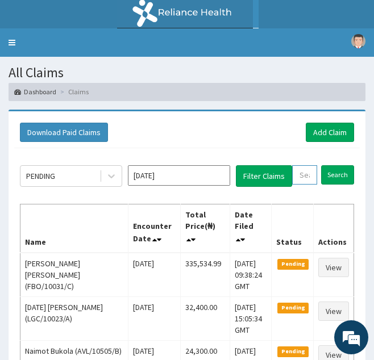
click at [299, 168] on input "text" at bounding box center [304, 174] width 25 height 19
paste input "SOG/10011/A"
type input "SOG/10011/A"
click at [333, 165] on input "Search" at bounding box center [349, 174] width 33 height 19
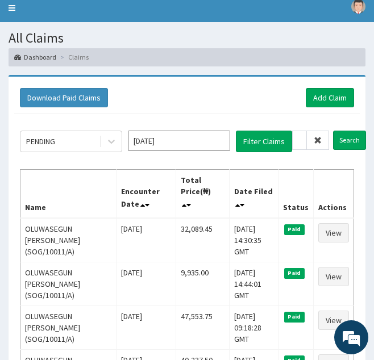
scroll to position [0, 0]
click at [320, 140] on icon at bounding box center [317, 140] width 8 height 8
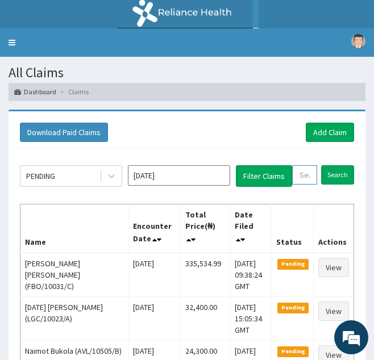
click at [302, 179] on input "text" at bounding box center [304, 174] width 25 height 19
paste input "NPP/10170/A"
type input "NPP/10170/A"
click at [333, 165] on input "Search" at bounding box center [349, 174] width 33 height 19
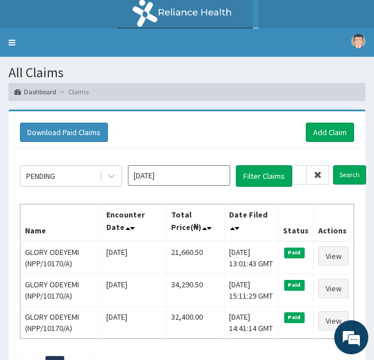
scroll to position [0, 0]
click at [317, 173] on icon at bounding box center [317, 175] width 8 height 8
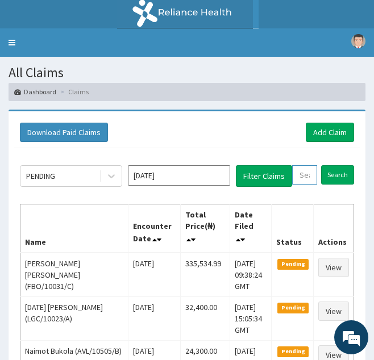
click at [304, 170] on input "text" at bounding box center [304, 174] width 25 height 19
paste input "PYD/10061/A"
type input "PYD/10061/A"
click at [333, 165] on input "Search" at bounding box center [349, 174] width 33 height 19
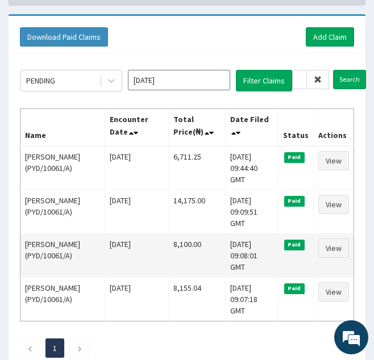
scroll to position [0, 0]
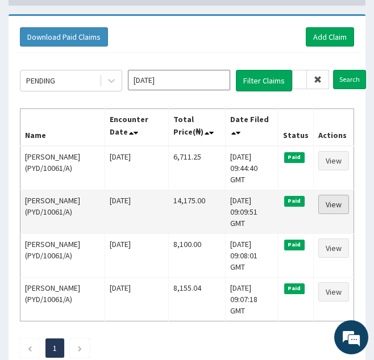
click at [329, 198] on link "View" at bounding box center [333, 204] width 31 height 19
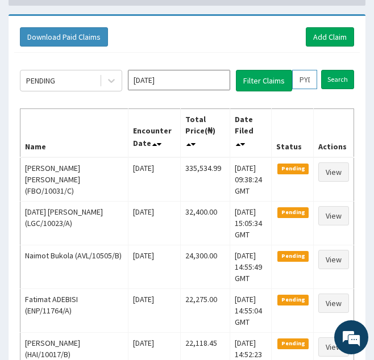
click at [305, 83] on input "PYD/10061/A" at bounding box center [304, 79] width 25 height 19
click at [321, 70] on input "Search" at bounding box center [337, 79] width 33 height 19
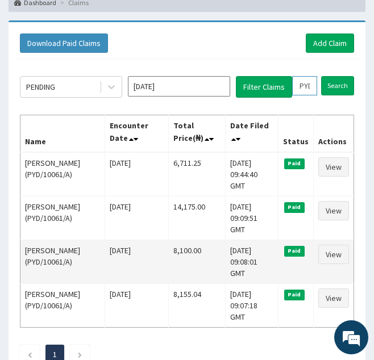
scroll to position [90, 0]
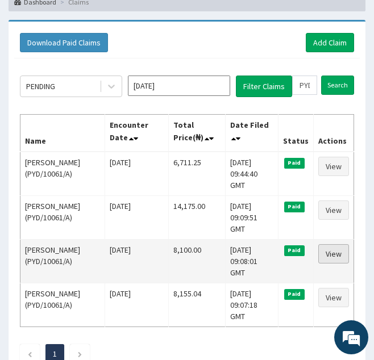
click at [331, 244] on link "View" at bounding box center [333, 253] width 31 height 19
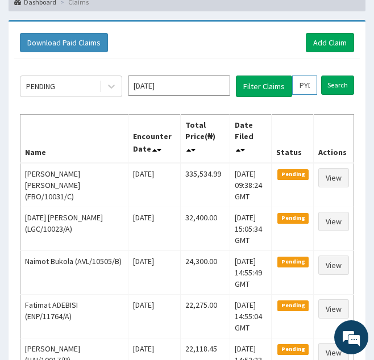
click at [305, 86] on input "PYD/10061/A" at bounding box center [304, 85] width 25 height 19
click at [321, 76] on input "Search" at bounding box center [337, 85] width 33 height 19
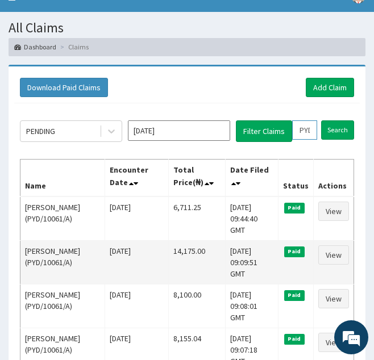
scroll to position [49, 0]
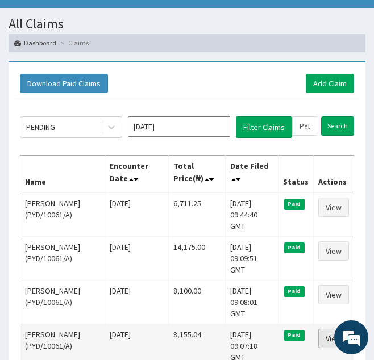
click at [335, 329] on link "View" at bounding box center [333, 338] width 31 height 19
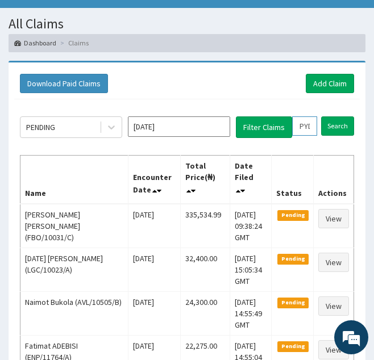
click at [307, 128] on input "PYD/10061/A" at bounding box center [304, 125] width 25 height 19
click at [321, 116] on input "Search" at bounding box center [337, 125] width 33 height 19
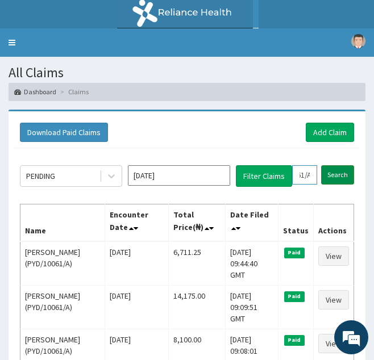
drag, startPoint x: 296, startPoint y: 173, endPoint x: 333, endPoint y: 176, distance: 36.5
click at [333, 176] on form "PYD/10061/A Search" at bounding box center [323, 174] width 62 height 19
paste input "MSA/10017"
type input "MSA/10017/A"
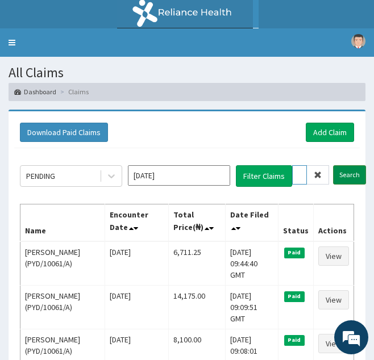
click at [333, 165] on input "Search" at bounding box center [349, 174] width 33 height 19
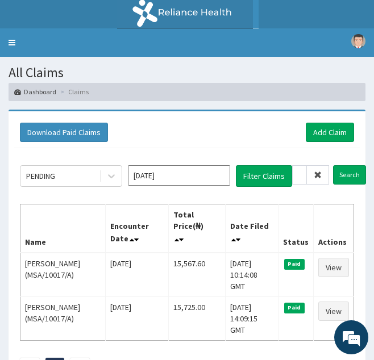
scroll to position [0, 0]
click at [2, 170] on div "Download Paid Claims Add Claim × Note you can only download claims within a max…" at bounding box center [187, 258] width 374 height 296
click at [315, 177] on icon at bounding box center [317, 175] width 8 height 8
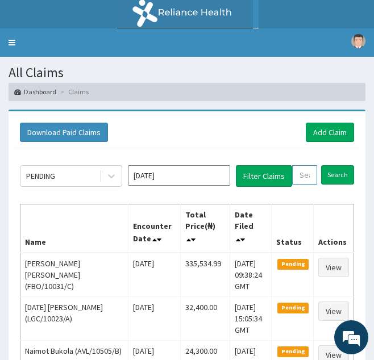
click at [305, 177] on input "text" at bounding box center [304, 174] width 25 height 19
paste input "XCD/10007/A"
type input "XCD/10007/A"
click at [333, 165] on input "Search" at bounding box center [349, 174] width 33 height 19
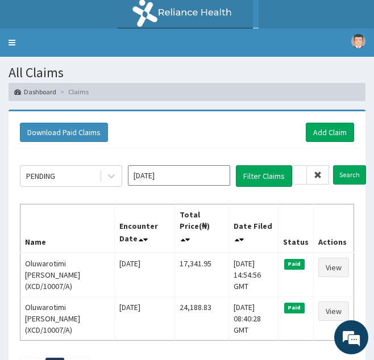
scroll to position [0, 0]
click at [316, 174] on icon at bounding box center [317, 175] width 8 height 8
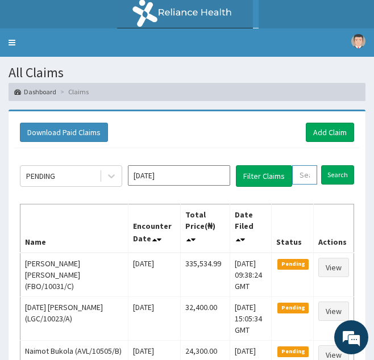
click at [307, 175] on input "text" at bounding box center [304, 174] width 25 height 19
paste input "XEG/10036/A"
type input "XEG/10036/A"
click at [333, 165] on input "Search" at bounding box center [349, 174] width 33 height 19
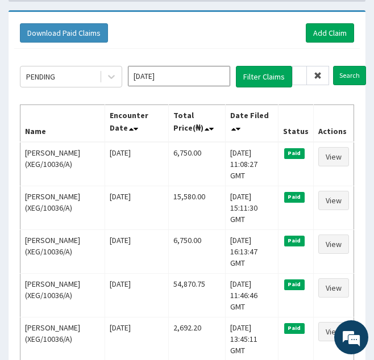
scroll to position [0, 0]
click at [317, 80] on icon at bounding box center [317, 76] width 8 height 8
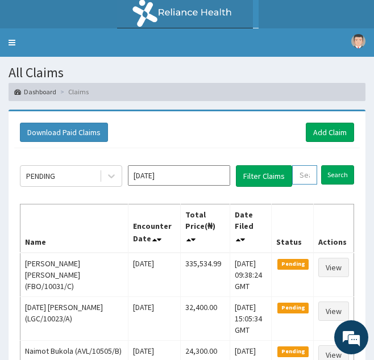
click at [301, 177] on input "text" at bounding box center [304, 174] width 25 height 19
paste input "NLP/10063/A"
type input "NLP/10063/A"
click at [333, 165] on input "Search" at bounding box center [349, 174] width 33 height 19
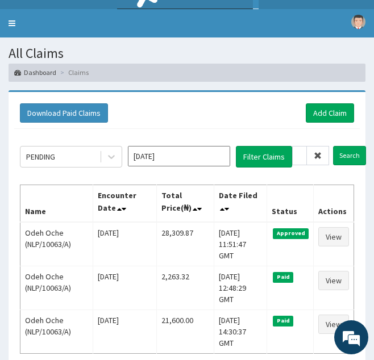
scroll to position [0, 0]
click at [321, 159] on span at bounding box center [318, 155] width 22 height 19
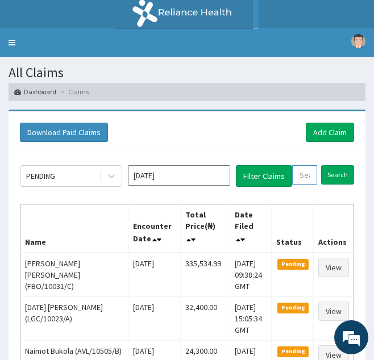
click at [302, 177] on input "text" at bounding box center [304, 174] width 25 height 19
paste input "UPS/10050/A"
type input "UPS/10050/A"
click at [333, 165] on input "Search" at bounding box center [349, 174] width 33 height 19
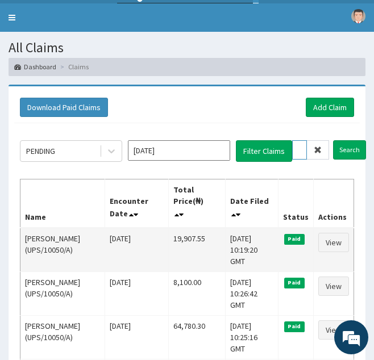
scroll to position [26, 0]
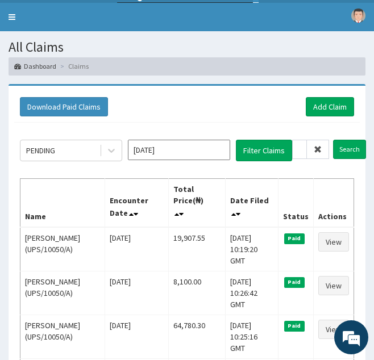
click at [317, 150] on icon at bounding box center [317, 149] width 8 height 8
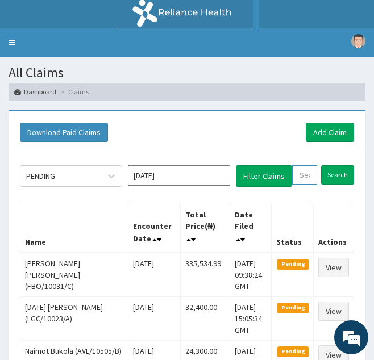
click at [306, 174] on input "text" at bounding box center [304, 174] width 25 height 19
paste input "TPW/10261/D"
type input "TPW/10261/D"
click at [333, 165] on input "Search" at bounding box center [349, 174] width 33 height 19
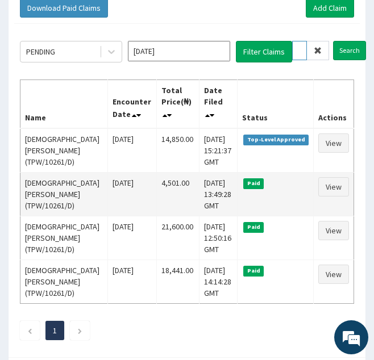
scroll to position [125, 0]
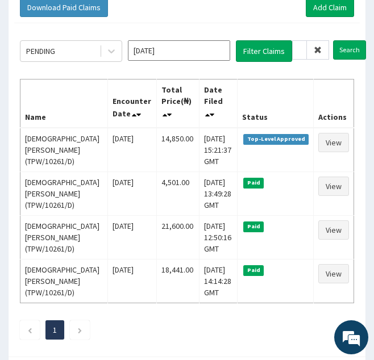
click at [314, 49] on icon at bounding box center [317, 50] width 8 height 8
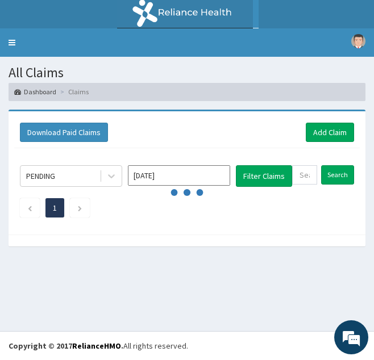
scroll to position [0, 0]
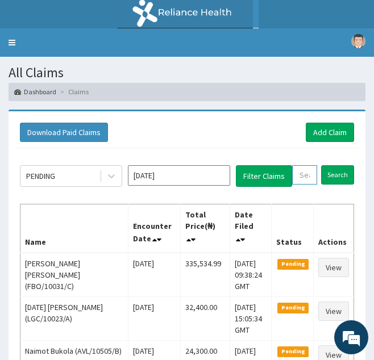
click at [296, 173] on input "text" at bounding box center [304, 174] width 25 height 19
paste input "tax/10240/a"
type input "tax/10240/a"
click at [333, 165] on input "Search" at bounding box center [349, 174] width 33 height 19
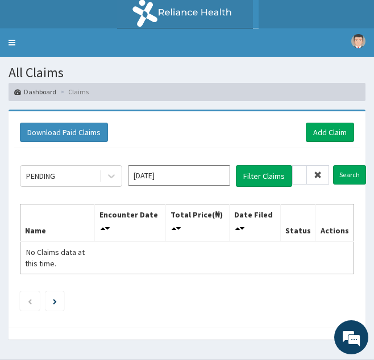
scroll to position [0, 0]
click at [319, 173] on icon at bounding box center [317, 175] width 8 height 8
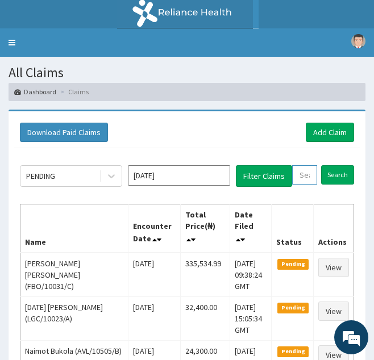
click at [300, 177] on input "text" at bounding box center [304, 174] width 25 height 19
paste input "SEH/10091/C"
type input "SEH/10091/C"
click at [333, 165] on input "Search" at bounding box center [349, 174] width 33 height 19
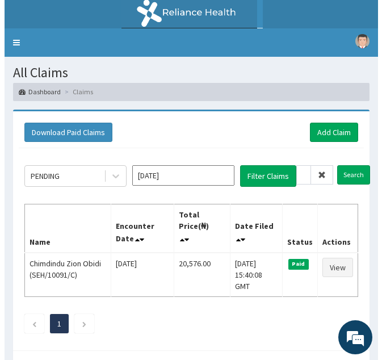
scroll to position [0, 0]
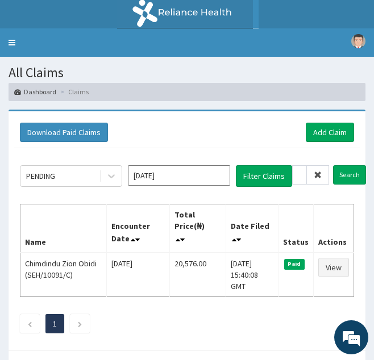
click at [321, 175] on span at bounding box center [318, 174] width 22 height 19
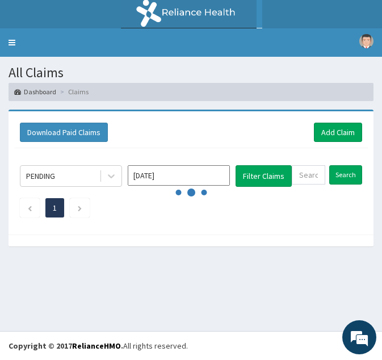
click at [307, 273] on div "All Claims Dashboard Claims Download Paid Claims Add Claim × Note you can only …" at bounding box center [191, 194] width 382 height 274
click at [12, 46] on link "Toggle navigation" at bounding box center [12, 42] width 24 height 28
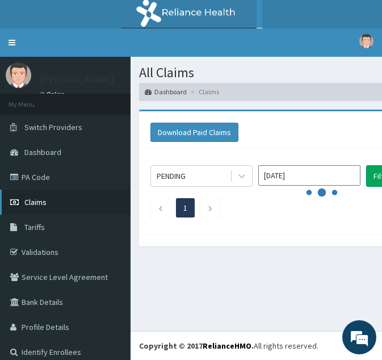
click at [51, 201] on link "Claims" at bounding box center [65, 202] width 131 height 25
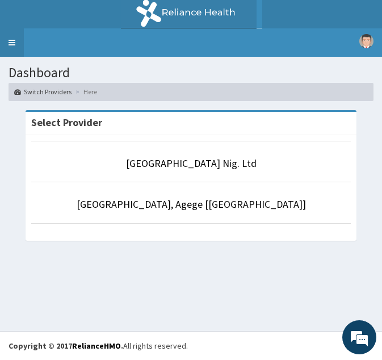
click at [12, 37] on link "Toggle navigation" at bounding box center [12, 42] width 24 height 28
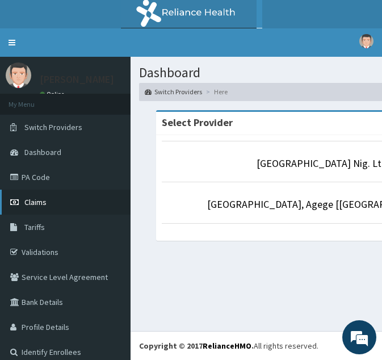
click at [41, 204] on span "Claims" at bounding box center [35, 202] width 22 height 10
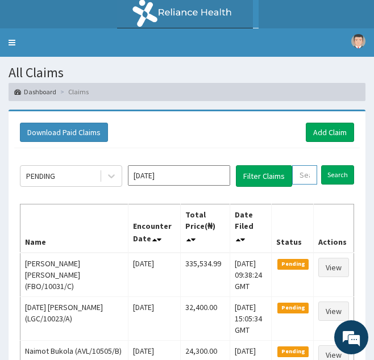
click at [302, 177] on input "text" at bounding box center [304, 174] width 25 height 19
paste input "BKK/10003/D"
type input "BKK/10003/D"
click at [333, 165] on input "Search" at bounding box center [349, 174] width 33 height 19
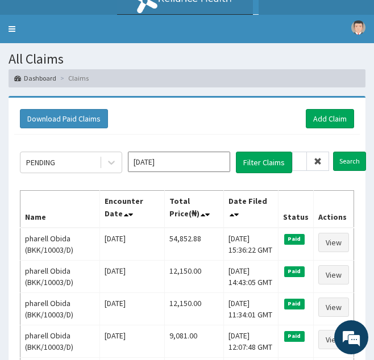
click at [320, 160] on icon at bounding box center [317, 161] width 8 height 8
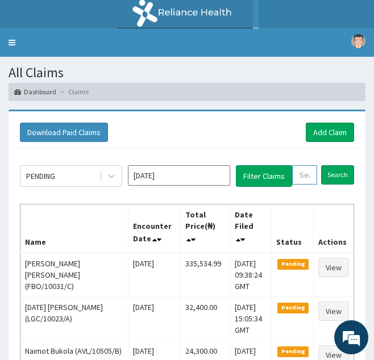
click at [306, 177] on input "text" at bounding box center [304, 174] width 25 height 19
paste input "BKK/10003/C"
type input "BKK/10003/C"
click at [333, 165] on input "Search" at bounding box center [349, 174] width 33 height 19
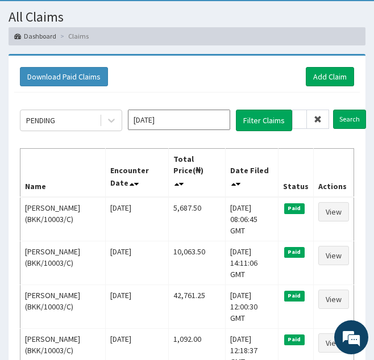
scroll to position [0, 0]
click at [314, 118] on icon at bounding box center [317, 119] width 8 height 8
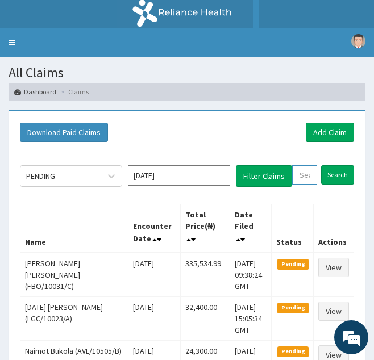
click at [299, 177] on input "text" at bounding box center [304, 174] width 25 height 19
paste input "BLO/10020/A"
type input "BLO/10020/A"
click at [333, 165] on input "Search" at bounding box center [349, 174] width 33 height 19
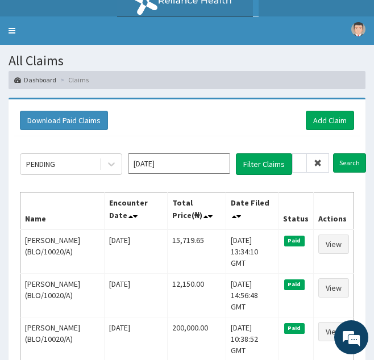
scroll to position [0, 0]
click at [316, 164] on icon at bounding box center [317, 163] width 8 height 8
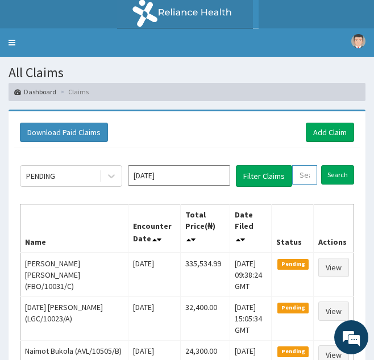
click at [300, 176] on input "text" at bounding box center [304, 174] width 25 height 19
paste input "NLP/10006/B"
type input "NLP/10006/B"
click at [333, 165] on input "Search" at bounding box center [349, 174] width 33 height 19
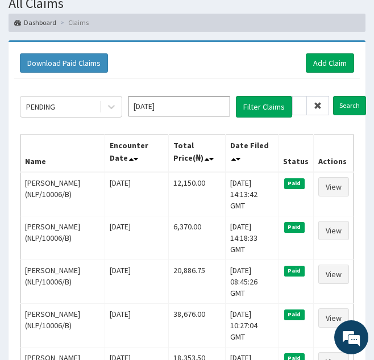
scroll to position [0, 0]
click at [317, 107] on icon at bounding box center [317, 106] width 8 height 8
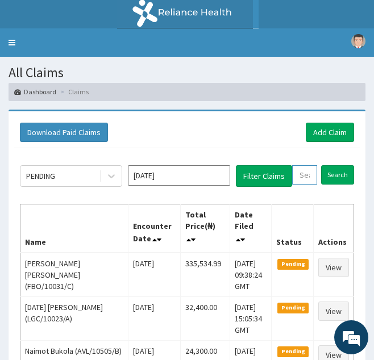
click at [300, 177] on input "text" at bounding box center [304, 174] width 25 height 19
paste input "NLP/10006/C"
type input "NLP/10006/C"
click at [333, 165] on input "Search" at bounding box center [349, 174] width 33 height 19
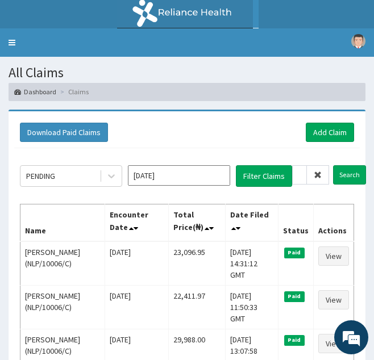
scroll to position [0, 0]
click at [320, 173] on icon at bounding box center [317, 175] width 8 height 8
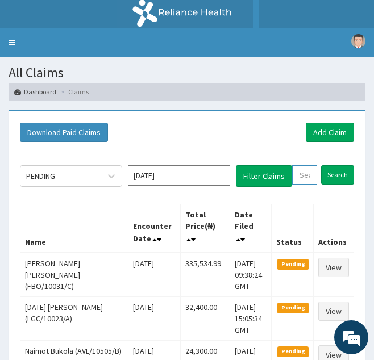
click at [310, 174] on input "text" at bounding box center [304, 174] width 25 height 19
paste input "BVS/10035/A"
type input "BVS/10035/A"
click at [333, 165] on input "Search" at bounding box center [349, 174] width 33 height 19
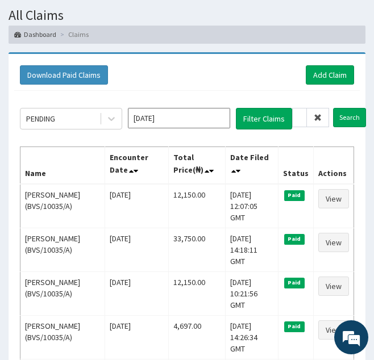
scroll to position [0, 0]
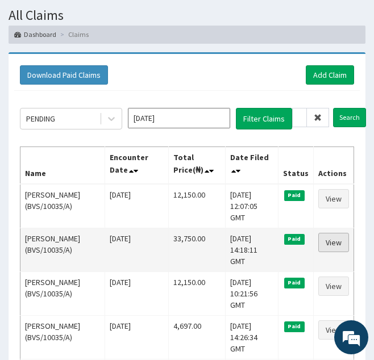
click at [331, 233] on link "View" at bounding box center [333, 242] width 31 height 19
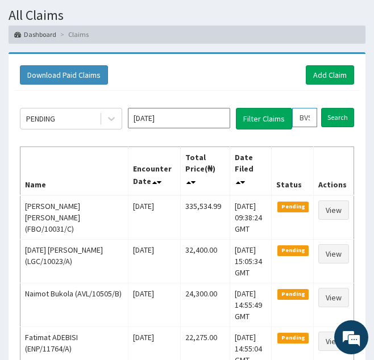
click at [306, 115] on input "BVS/10035/A" at bounding box center [304, 117] width 25 height 19
click at [321, 108] on input "Search" at bounding box center [337, 117] width 33 height 19
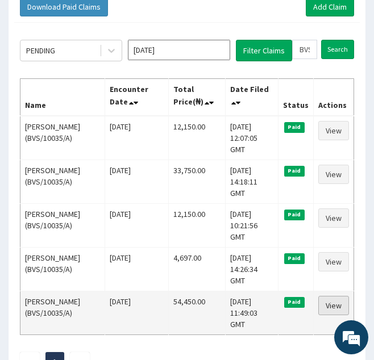
click at [335, 296] on link "View" at bounding box center [333, 305] width 31 height 19
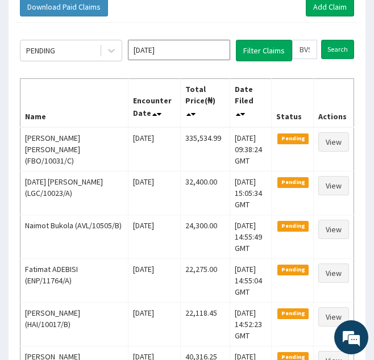
scroll to position [125, 0]
drag, startPoint x: 298, startPoint y: 51, endPoint x: 356, endPoint y: 62, distance: 59.7
paste input "HHH/10018/A"
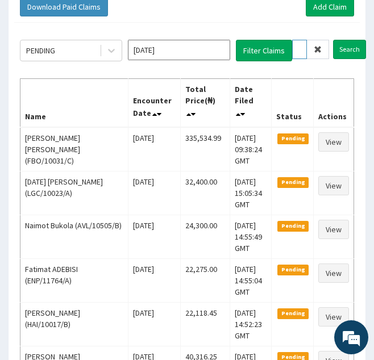
type input "HHH/10018/A"
click at [333, 40] on input "Search" at bounding box center [349, 49] width 33 height 19
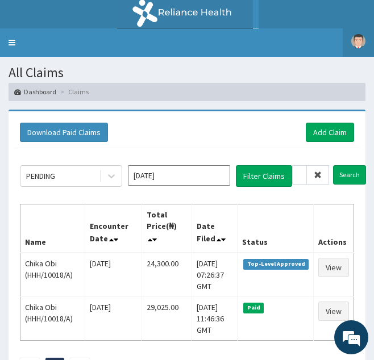
scroll to position [0, 0]
click at [320, 171] on icon at bounding box center [317, 175] width 8 height 8
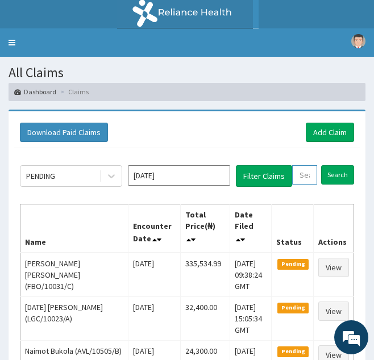
click at [304, 174] on input "text" at bounding box center [304, 174] width 25 height 19
paste input "ABP/10312/A"
type input "ABP/10312/A"
click at [333, 165] on input "Search" at bounding box center [349, 174] width 33 height 19
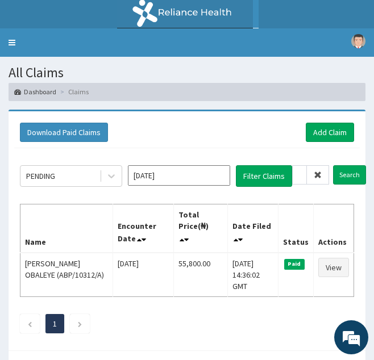
scroll to position [0, 0]
click at [319, 174] on icon at bounding box center [317, 175] width 8 height 8
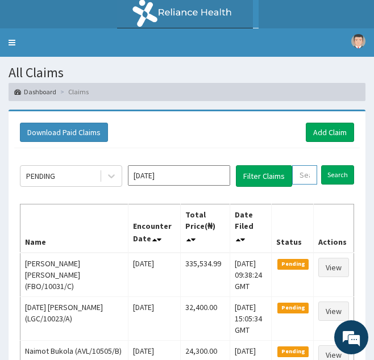
click at [309, 174] on input "text" at bounding box center [304, 174] width 25 height 19
paste input "AET/10052/D"
type input "AET/10052/D"
click at [333, 165] on input "Search" at bounding box center [349, 174] width 33 height 19
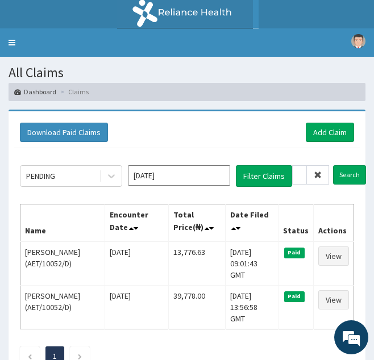
scroll to position [0, 0]
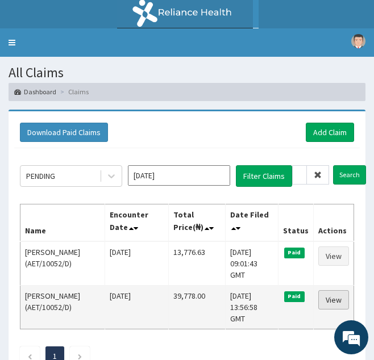
drag, startPoint x: 317, startPoint y: 289, endPoint x: 327, endPoint y: 288, distance: 9.1
click at [327, 288] on td "View" at bounding box center [333, 307] width 40 height 44
click at [327, 290] on link "View" at bounding box center [333, 299] width 31 height 19
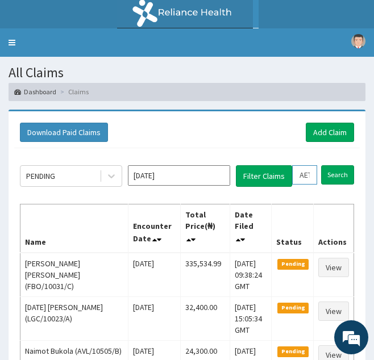
click at [303, 179] on input "AET/10052/D" at bounding box center [304, 174] width 25 height 19
click at [321, 165] on input "Search" at bounding box center [337, 174] width 33 height 19
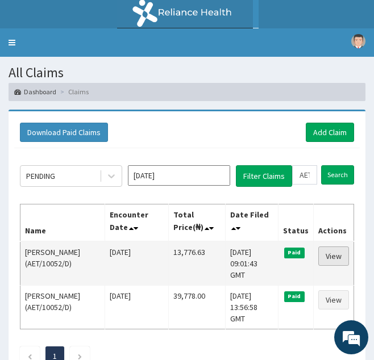
click at [336, 258] on link "View" at bounding box center [333, 255] width 31 height 19
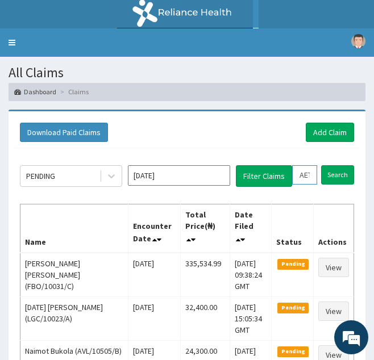
drag, startPoint x: 298, startPoint y: 174, endPoint x: 369, endPoint y: 180, distance: 71.3
paste input "C"
type input "AET/10052/C"
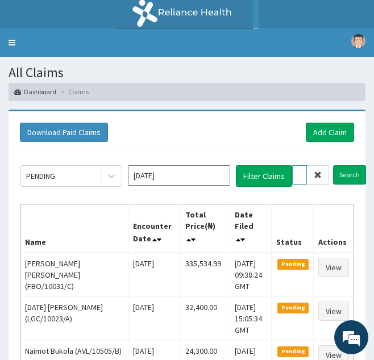
click at [333, 165] on input "Search" at bounding box center [349, 174] width 33 height 19
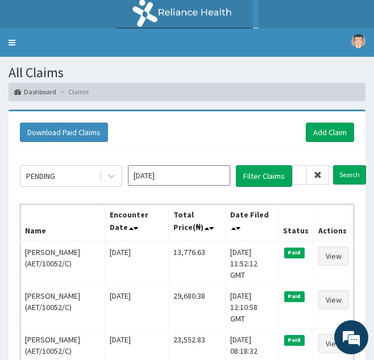
scroll to position [0, 0]
click at [317, 174] on icon at bounding box center [317, 175] width 8 height 8
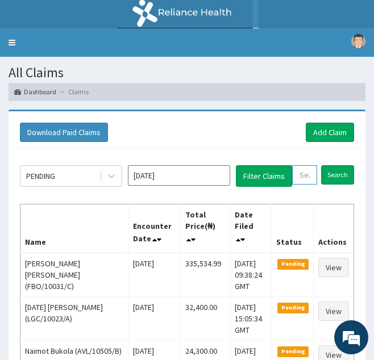
click at [304, 175] on input "text" at bounding box center [304, 174] width 25 height 19
paste input "AET/10052/A"
type input "AET/10052/A"
click at [333, 165] on input "Search" at bounding box center [349, 174] width 33 height 19
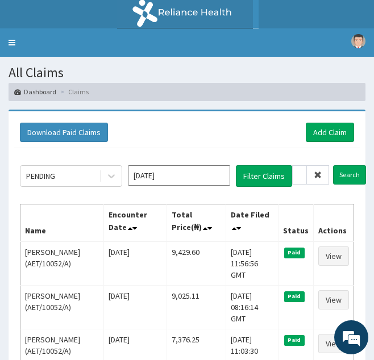
scroll to position [0, 0]
click at [315, 169] on span at bounding box center [318, 174] width 22 height 19
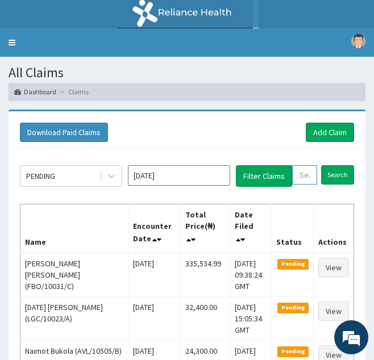
click at [300, 174] on input "text" at bounding box center [304, 174] width 25 height 19
paste input "PPY/10456/A"
type input "PPY/10456/A"
click at [333, 165] on input "Search" at bounding box center [349, 174] width 33 height 19
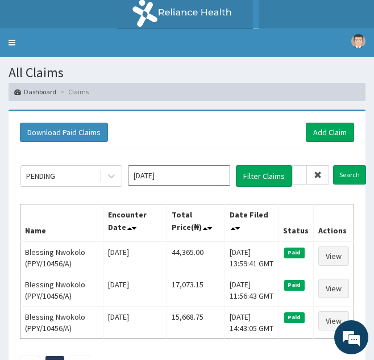
scroll to position [0, 0]
click at [315, 173] on icon at bounding box center [317, 175] width 8 height 8
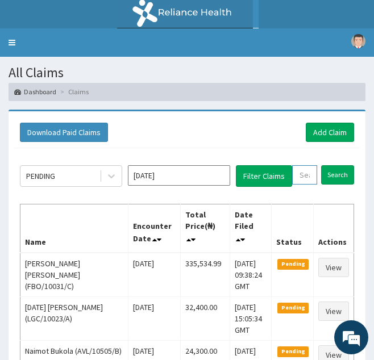
click at [304, 173] on input "text" at bounding box center [304, 174] width 25 height 19
paste input "KSB/10418/A"
type input "KSB/10418/A"
click at [333, 165] on input "Search" at bounding box center [349, 174] width 33 height 19
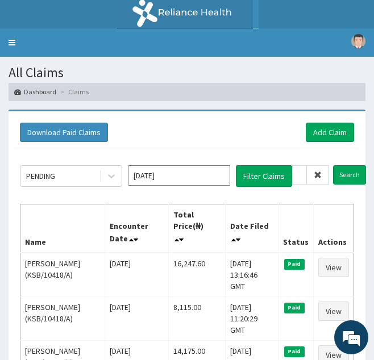
scroll to position [0, 0]
click at [317, 178] on icon at bounding box center [317, 175] width 8 height 8
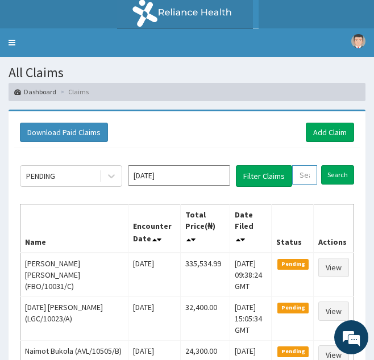
click at [304, 177] on input "text" at bounding box center [304, 174] width 25 height 19
paste input "AVL/10080/C"
type input "AVL/10080/C"
click at [333, 165] on input "Search" at bounding box center [349, 174] width 33 height 19
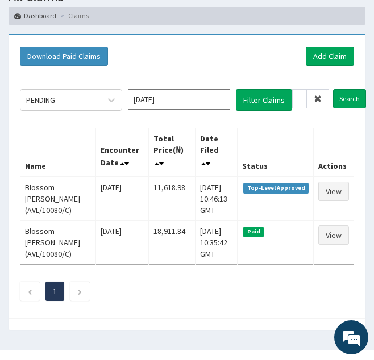
scroll to position [0, 0]
click at [317, 98] on icon at bounding box center [317, 99] width 8 height 8
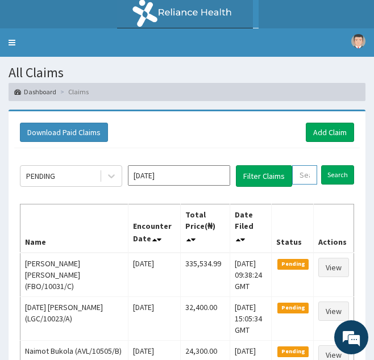
click at [308, 170] on input "text" at bounding box center [304, 174] width 25 height 19
paste input "JEE/10187/A"
type input "JEE/10187/A"
click at [333, 165] on input "Search" at bounding box center [349, 174] width 33 height 19
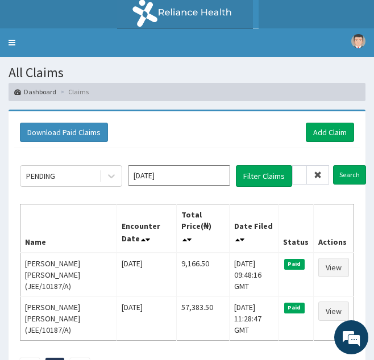
scroll to position [0, 0]
click at [318, 174] on icon at bounding box center [317, 175] width 8 height 8
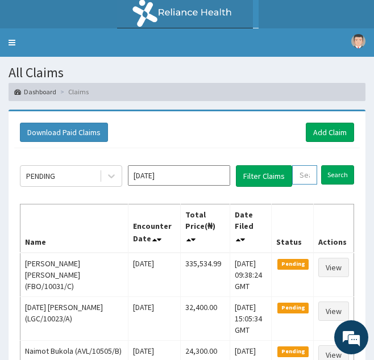
click at [300, 174] on input "text" at bounding box center [304, 174] width 25 height 19
paste input "ACH/10122/B"
type input "ACH/10122/B"
click at [333, 165] on input "Search" at bounding box center [349, 174] width 33 height 19
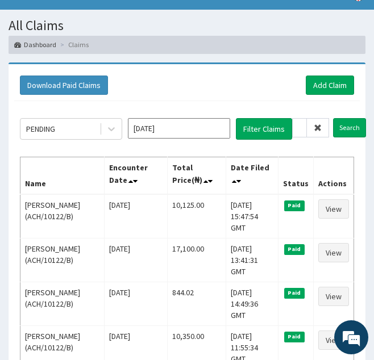
scroll to position [0, 0]
click at [319, 129] on icon at bounding box center [317, 128] width 8 height 8
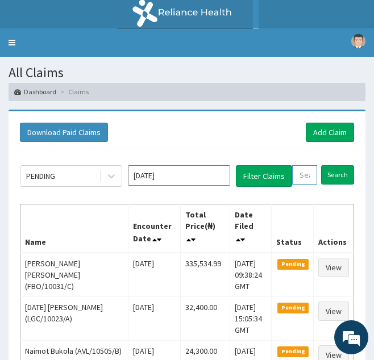
click at [303, 182] on input "text" at bounding box center [304, 174] width 25 height 19
paste input "MDU/10079/B"
type input "MDU/10079/B"
click at [333, 165] on input "Search" at bounding box center [349, 174] width 33 height 19
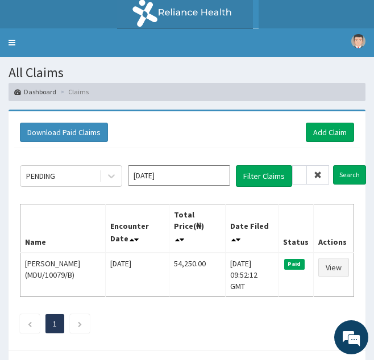
scroll to position [0, 0]
click at [320, 169] on span at bounding box center [318, 174] width 22 height 19
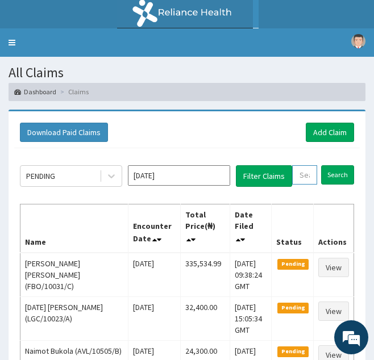
click at [307, 177] on input "text" at bounding box center [304, 174] width 25 height 19
paste input "HIC/10297/A"
type input "HIC/10297/A"
click at [333, 165] on input "Search" at bounding box center [349, 174] width 33 height 19
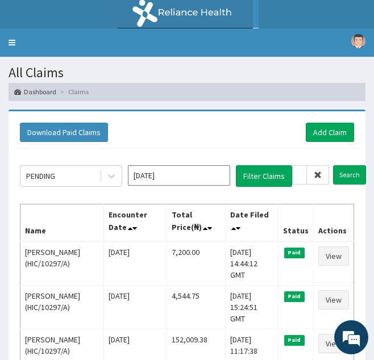
scroll to position [0, 0]
click at [321, 176] on icon at bounding box center [317, 175] width 8 height 8
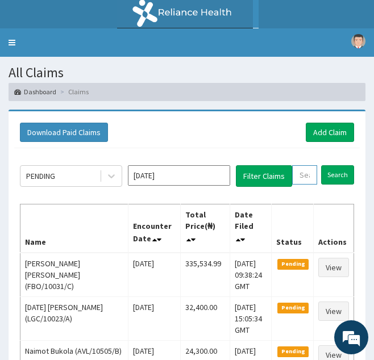
click at [309, 178] on input "text" at bounding box center [304, 174] width 25 height 19
paste input "CPW/10062/C"
type input "CPW/10062/C"
click at [333, 165] on input "Search" at bounding box center [349, 174] width 33 height 19
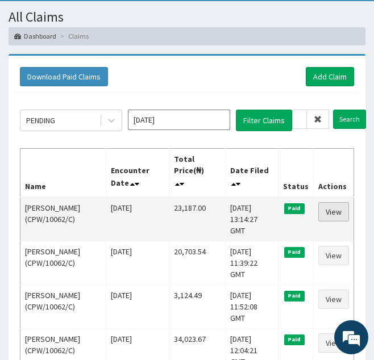
scroll to position [0, 0]
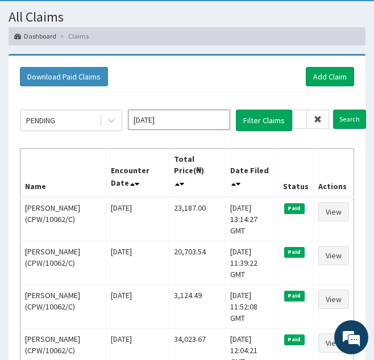
click at [315, 118] on icon at bounding box center [317, 119] width 8 height 8
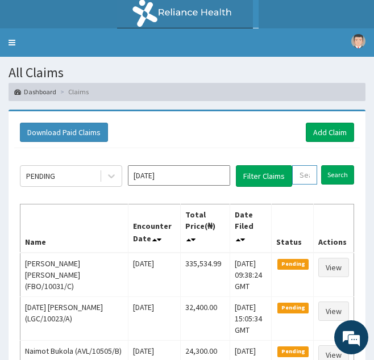
click at [305, 171] on input "text" at bounding box center [304, 174] width 25 height 19
paste input "CPW/10062/D"
type input "CPW/10062/D"
click at [333, 165] on input "Search" at bounding box center [349, 174] width 33 height 19
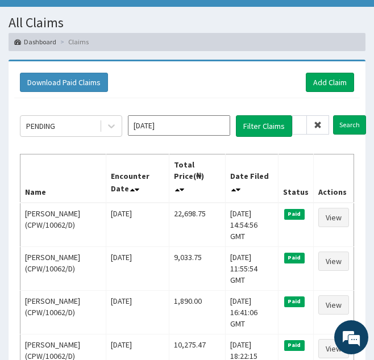
scroll to position [0, 0]
click at [315, 127] on icon at bounding box center [317, 125] width 8 height 8
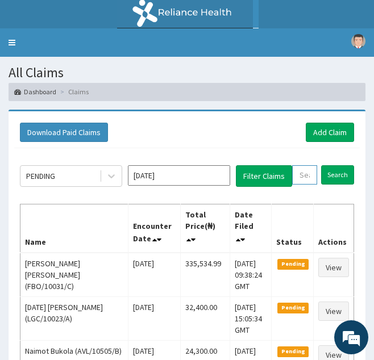
click at [298, 170] on input "text" at bounding box center [304, 174] width 25 height 19
paste input "CPW/10062/E"
type input "CPW/10062/E"
click at [333, 165] on input "Search" at bounding box center [349, 174] width 33 height 19
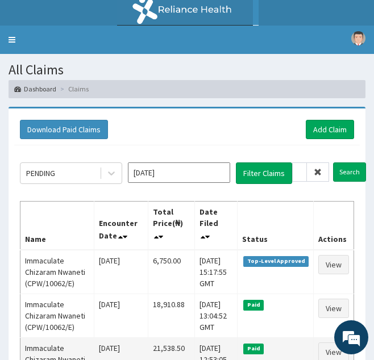
scroll to position [0, 0]
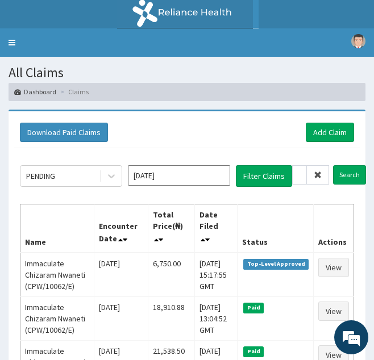
click at [319, 180] on span at bounding box center [318, 174] width 22 height 19
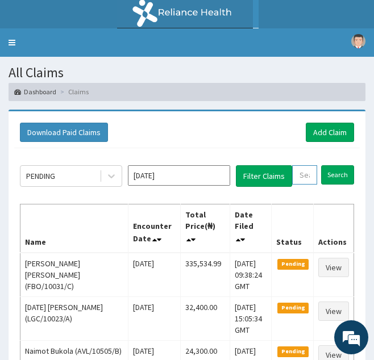
click at [307, 177] on input "text" at bounding box center [304, 174] width 25 height 19
paste input "CPW/10062/B"
type input "CPW/10062/B"
click at [333, 165] on input "Search" at bounding box center [349, 174] width 33 height 19
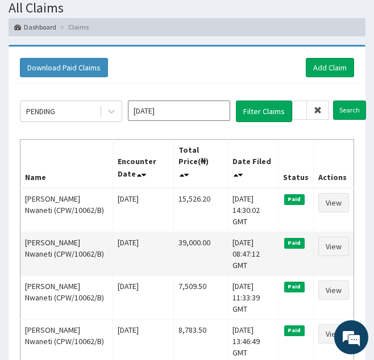
scroll to position [65, 0]
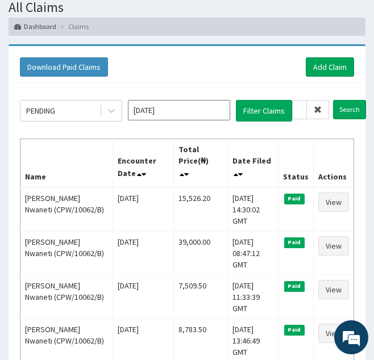
click at [313, 113] on icon at bounding box center [317, 110] width 8 height 8
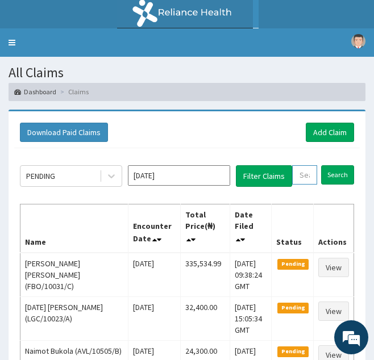
click at [306, 167] on input "text" at bounding box center [304, 174] width 25 height 19
paste input "GAD/10014/A"
type input "GAD/10014/A"
click at [333, 165] on input "Search" at bounding box center [349, 174] width 33 height 19
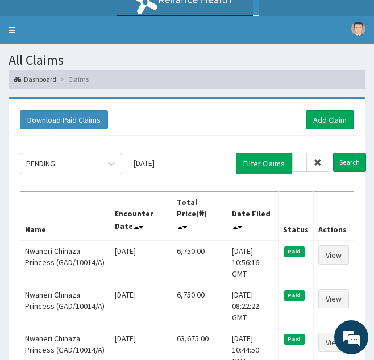
scroll to position [0, 0]
click at [318, 159] on icon at bounding box center [317, 162] width 8 height 8
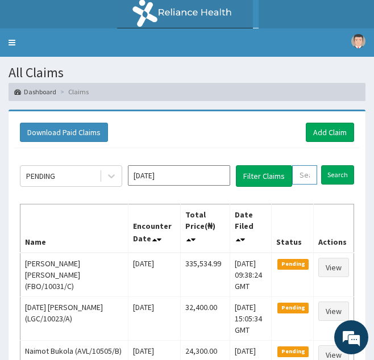
click at [305, 178] on input "text" at bounding box center [304, 174] width 25 height 19
paste input "JBN/10160/B"
type input "JBN/10160/B"
click at [333, 165] on input "Search" at bounding box center [349, 174] width 33 height 19
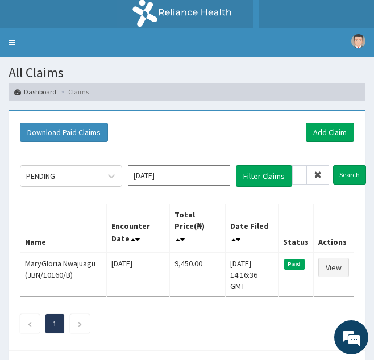
scroll to position [0, 0]
click at [315, 175] on icon at bounding box center [317, 175] width 8 height 8
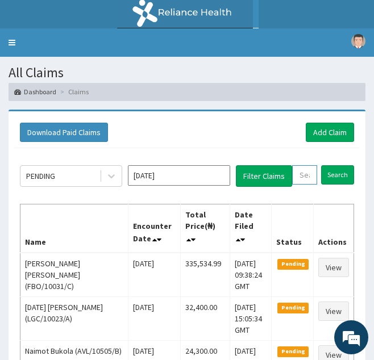
click at [303, 179] on input "text" at bounding box center [304, 174] width 25 height 19
paste input "MPP/10723/A"
type input "MPP/10723/A"
click at [333, 165] on input "Search" at bounding box center [349, 174] width 33 height 19
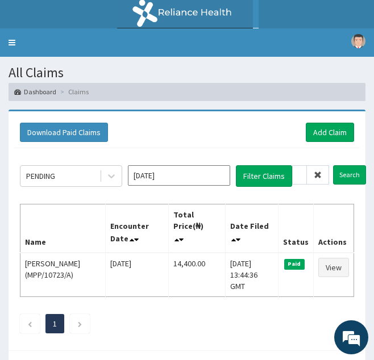
scroll to position [0, 0]
click at [315, 169] on span at bounding box center [318, 174] width 22 height 19
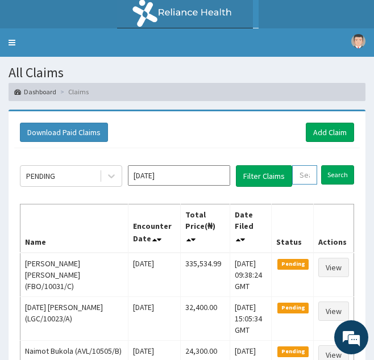
click at [304, 178] on input "text" at bounding box center [304, 174] width 25 height 19
paste input "KAA/10004/A"
type input "KAA/10004/A"
click at [333, 165] on input "Search" at bounding box center [349, 174] width 33 height 19
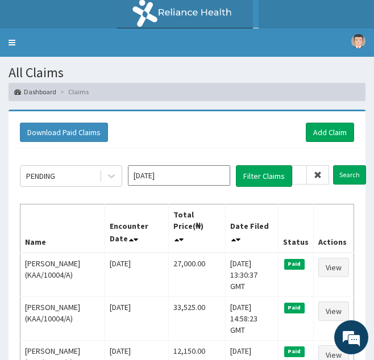
scroll to position [0, 0]
click at [316, 174] on icon at bounding box center [317, 175] width 8 height 8
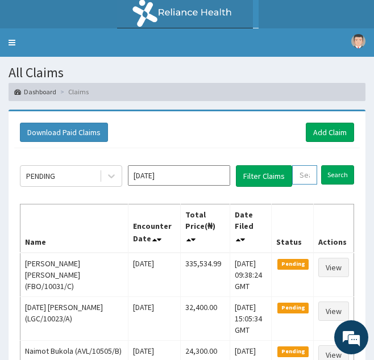
click at [311, 174] on input "text" at bounding box center [304, 174] width 25 height 19
paste input "ECS/10009/A"
type input "ECS/10009/A"
click at [333, 165] on input "Search" at bounding box center [349, 174] width 33 height 19
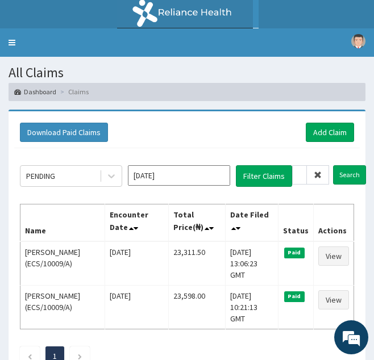
scroll to position [0, 0]
click at [319, 172] on icon at bounding box center [317, 175] width 8 height 8
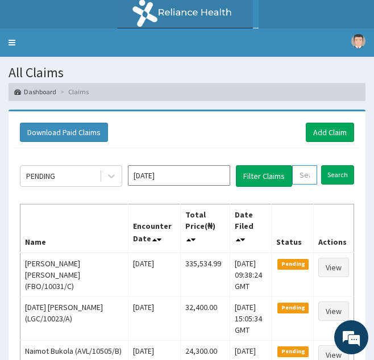
click at [303, 182] on input "text" at bounding box center [304, 174] width 25 height 19
paste input "UCL/10012//A"
type input "UCL/10012//A"
click at [333, 165] on input "Search" at bounding box center [349, 174] width 33 height 19
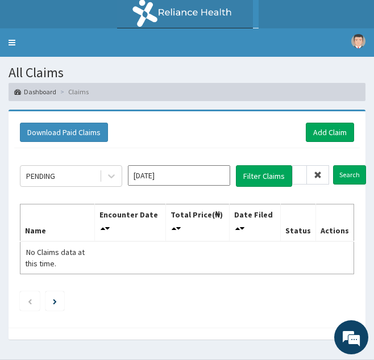
scroll to position [0, 0]
click at [315, 177] on icon at bounding box center [317, 175] width 8 height 8
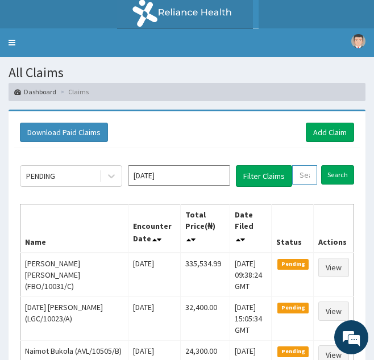
click at [303, 177] on input "text" at bounding box center [304, 174] width 25 height 19
paste input "PGL/10219/A"
type input "PGL/10219/A"
click at [333, 165] on input "Search" at bounding box center [349, 174] width 33 height 19
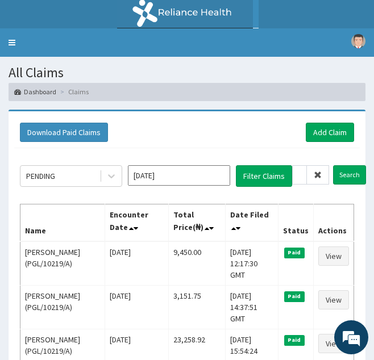
scroll to position [0, 0]
click at [319, 173] on icon at bounding box center [317, 175] width 8 height 8
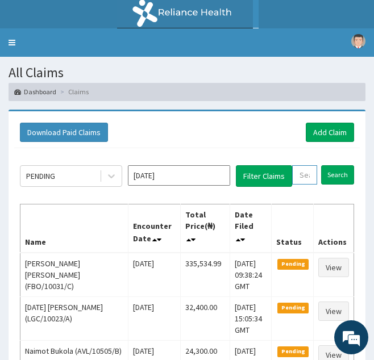
click at [308, 176] on input "text" at bounding box center [304, 174] width 25 height 19
paste input "GTC/10003/E"
type input "GTC/10003/E"
click at [333, 165] on input "Search" at bounding box center [349, 174] width 33 height 19
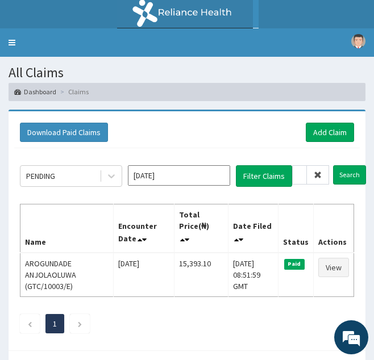
scroll to position [0, 0]
click at [324, 175] on span at bounding box center [318, 174] width 22 height 19
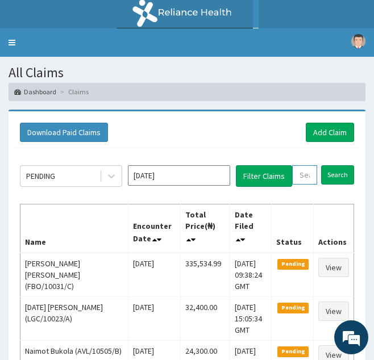
click at [301, 175] on input "text" at bounding box center [304, 174] width 25 height 19
paste input "FCL/10059/A"
type input "FCL/10059/A"
click at [333, 165] on input "Search" at bounding box center [349, 174] width 33 height 19
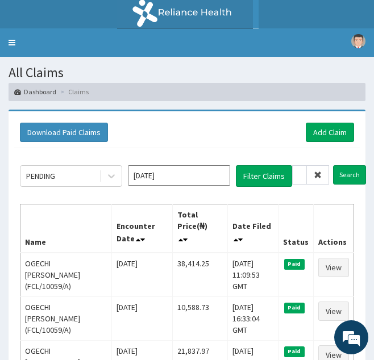
scroll to position [0, 0]
click at [321, 175] on icon at bounding box center [317, 175] width 8 height 8
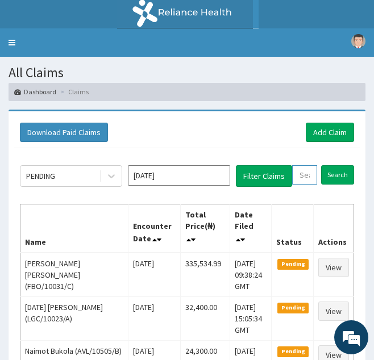
click at [298, 170] on input "text" at bounding box center [304, 174] width 25 height 19
paste input "AVL/10163/B"
type input "AVL/10163/B"
click at [333, 165] on input "Search" at bounding box center [349, 174] width 33 height 19
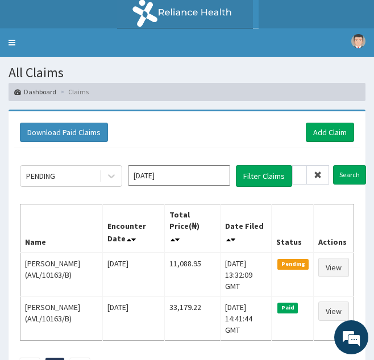
scroll to position [0, 0]
click at [317, 176] on icon at bounding box center [317, 175] width 8 height 8
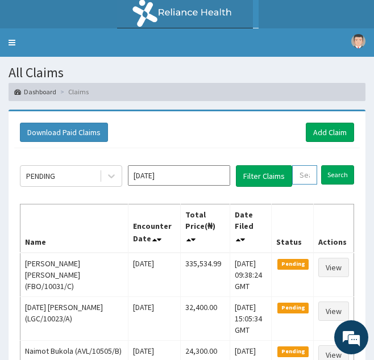
click at [311, 173] on input "text" at bounding box center [304, 174] width 25 height 19
paste input "OHT/11192/A"
type input "OHT/11192/A"
click at [333, 165] on input "Search" at bounding box center [349, 174] width 33 height 19
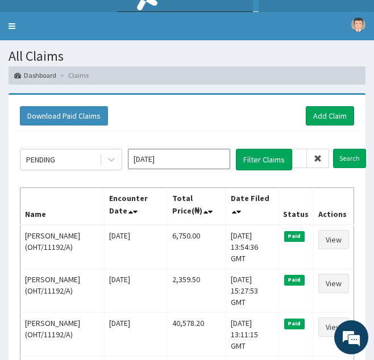
scroll to position [0, 0]
click at [319, 160] on icon at bounding box center [317, 158] width 8 height 8
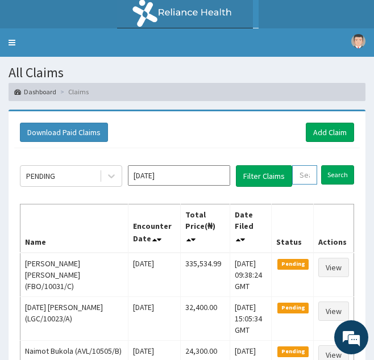
click at [303, 174] on input "text" at bounding box center [304, 174] width 25 height 19
paste input "GCA/10051/A"
type input "GCA/10051/A"
click at [333, 165] on input "Search" at bounding box center [349, 174] width 33 height 19
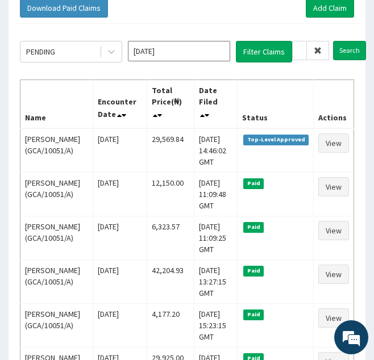
scroll to position [0, 0]
click at [316, 53] on icon at bounding box center [317, 51] width 8 height 8
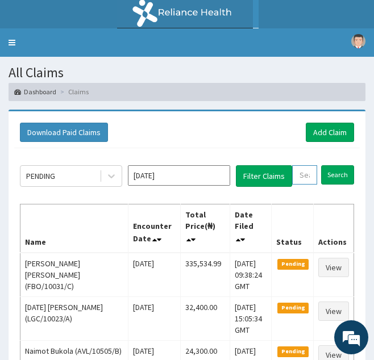
click at [309, 175] on input "text" at bounding box center [304, 174] width 25 height 19
paste input "PRV/10074/B"
type input "PRV/10074/B"
click at [333, 165] on input "Search" at bounding box center [349, 174] width 33 height 19
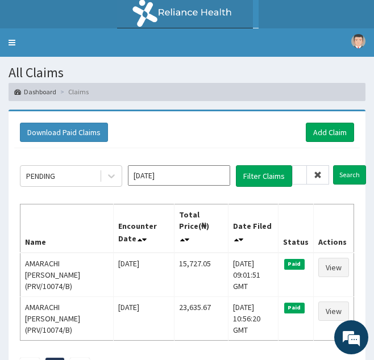
scroll to position [0, 0]
click at [316, 176] on icon at bounding box center [317, 175] width 8 height 8
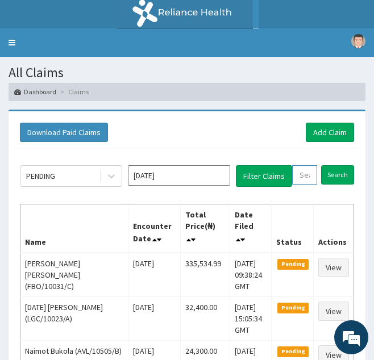
click at [297, 174] on input "text" at bounding box center [304, 174] width 25 height 19
paste input "GCS/10003/A"
type input "GCS/10003/A"
click at [333, 165] on input "Search" at bounding box center [349, 174] width 33 height 19
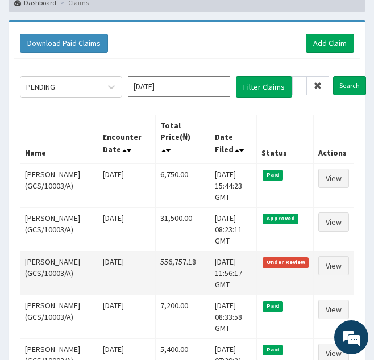
scroll to position [0, 0]
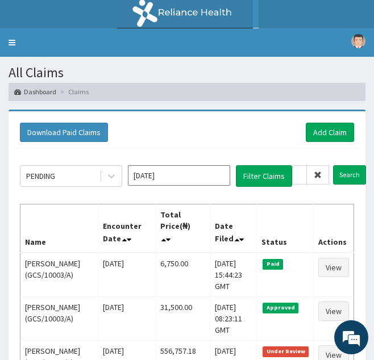
click at [318, 174] on icon at bounding box center [317, 175] width 8 height 8
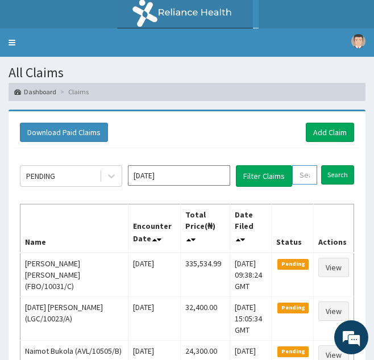
click at [306, 175] on input "text" at bounding box center [304, 174] width 25 height 19
paste input "CPS/10224/A"
type input "CPS/10224/A"
click at [333, 165] on input "Search" at bounding box center [349, 174] width 33 height 19
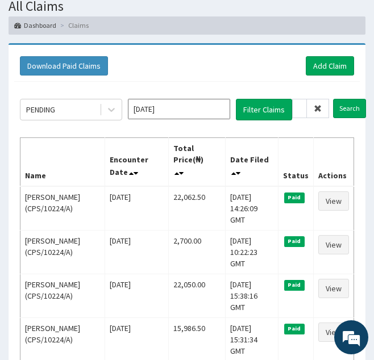
scroll to position [0, 0]
click at [317, 113] on span at bounding box center [318, 108] width 22 height 19
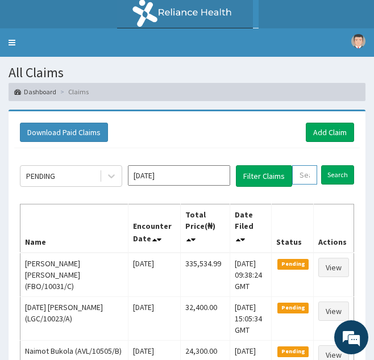
click at [300, 172] on input "text" at bounding box center [304, 174] width 25 height 19
paste input "RMD/10007/B"
type input "RMD/10007/B"
click at [333, 165] on input "Search" at bounding box center [349, 174] width 33 height 19
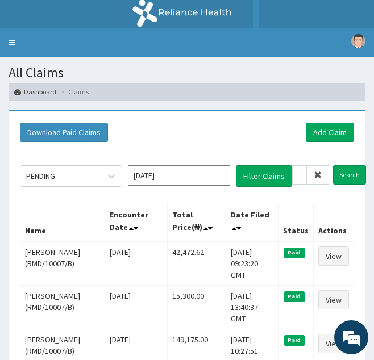
scroll to position [0, 0]
click at [315, 171] on icon at bounding box center [317, 175] width 8 height 8
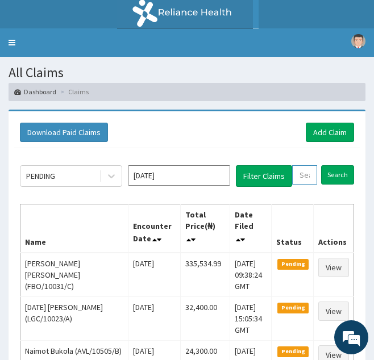
click at [300, 178] on input "text" at bounding box center [304, 174] width 25 height 19
paste input "SLV/10002/A"
type input "SLV/10002/A"
click at [333, 165] on input "Search" at bounding box center [349, 174] width 33 height 19
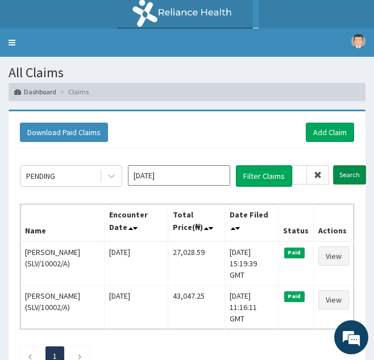
scroll to position [0, 0]
click at [319, 173] on icon at bounding box center [317, 175] width 8 height 8
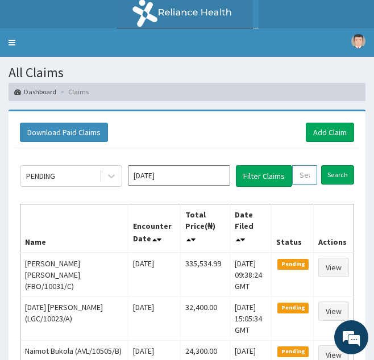
click at [300, 174] on input "text" at bounding box center [304, 174] width 25 height 19
paste input "GMT/10386/C"
type input "GMT/10386/C"
click at [333, 165] on input "Search" at bounding box center [349, 174] width 33 height 19
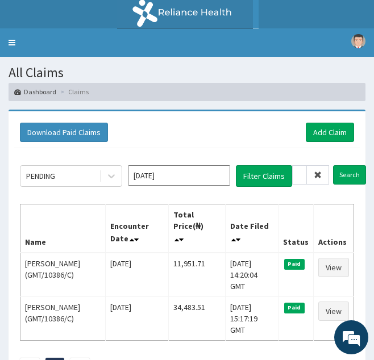
scroll to position [0, 0]
click at [315, 176] on icon at bounding box center [317, 175] width 8 height 8
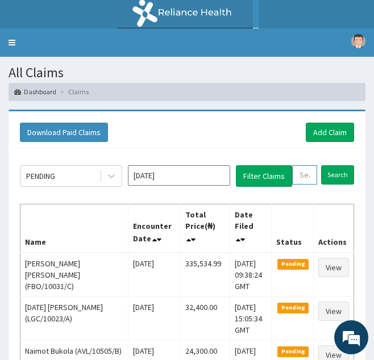
click at [307, 172] on input "text" at bounding box center [304, 174] width 25 height 19
paste input "LFL/10039/A"
type input "LFL/10039/A"
click at [333, 165] on input "Search" at bounding box center [349, 174] width 33 height 19
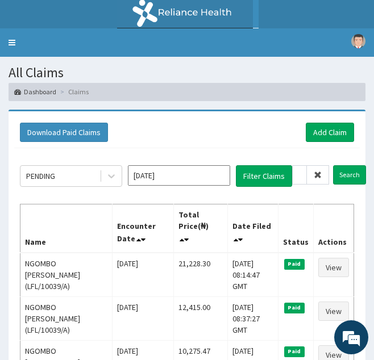
scroll to position [0, 0]
click at [312, 175] on span at bounding box center [318, 174] width 22 height 19
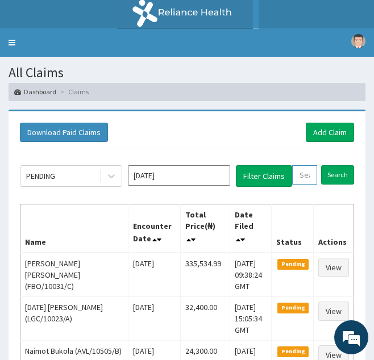
click at [312, 175] on input "text" at bounding box center [304, 174] width 25 height 19
paste input "AAU/10025/A"
type input "AAU/10025/A"
click at [312, 175] on span at bounding box center [318, 174] width 22 height 19
click at [306, 175] on input "text" at bounding box center [304, 174] width 25 height 19
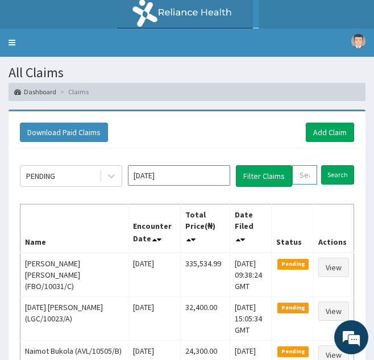
paste input "AAU/10025/A"
type input "AAU/10025/A"
click at [333, 165] on input "Search" at bounding box center [349, 174] width 33 height 19
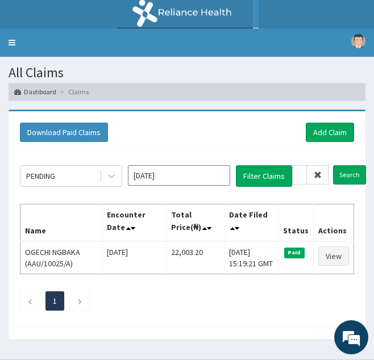
scroll to position [0, 0]
click at [318, 172] on icon at bounding box center [317, 175] width 8 height 8
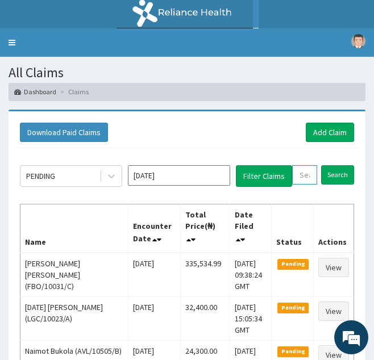
click at [304, 175] on input "text" at bounding box center [304, 174] width 25 height 19
paste input "FTC/10103/A"
type input "FTC/10103/A"
click at [333, 165] on input "Search" at bounding box center [349, 174] width 33 height 19
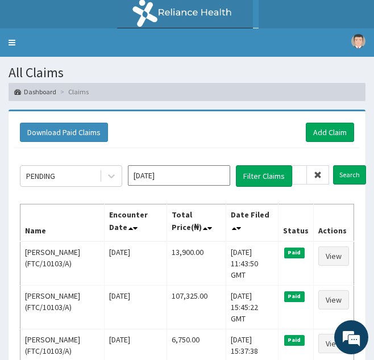
scroll to position [0, 0]
click at [313, 179] on icon at bounding box center [317, 175] width 8 height 8
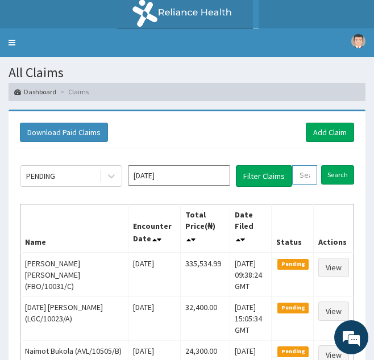
click at [307, 177] on input "text" at bounding box center [304, 174] width 25 height 19
paste input "HIA/11384/B"
click at [311, 178] on div "HIA/11384/B" at bounding box center [304, 174] width 25 height 19
type input "HIA/11384/B"
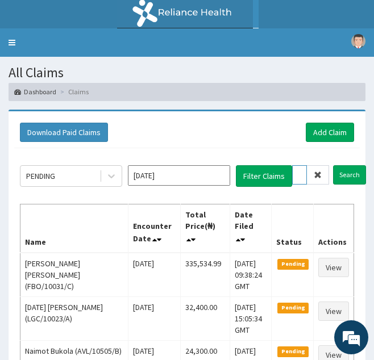
click at [333, 165] on input "Search" at bounding box center [349, 174] width 33 height 19
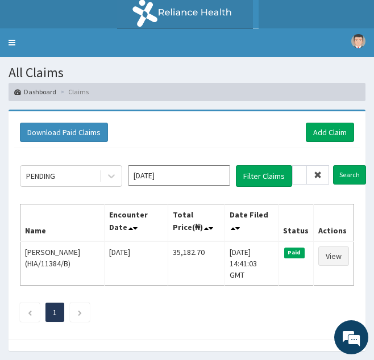
scroll to position [0, 0]
click at [314, 173] on icon at bounding box center [317, 175] width 8 height 8
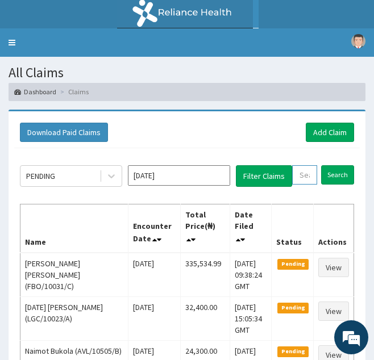
click at [311, 178] on input "text" at bounding box center [304, 174] width 25 height 19
paste input "GTB/10091/A"
type input "GTB/10091/A"
click at [333, 165] on input "Search" at bounding box center [349, 174] width 33 height 19
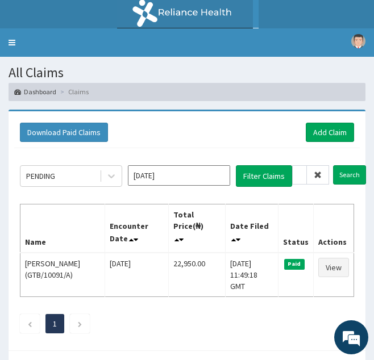
scroll to position [0, 0]
click at [319, 174] on icon at bounding box center [317, 175] width 8 height 8
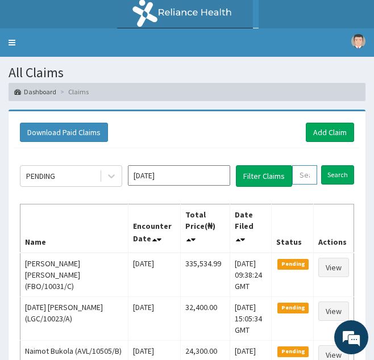
click at [303, 179] on input "text" at bounding box center [304, 174] width 25 height 19
paste input "ENP/10874/A"
type input "ENP/10874/A"
click at [333, 165] on input "Search" at bounding box center [349, 174] width 33 height 19
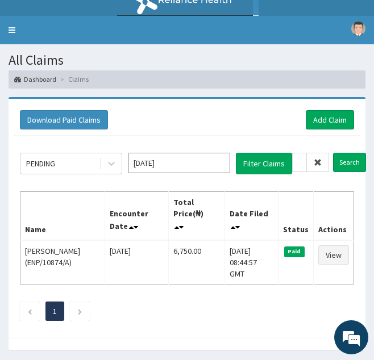
scroll to position [0, 0]
click at [321, 161] on icon at bounding box center [317, 162] width 8 height 8
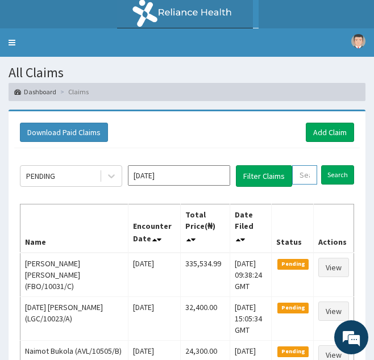
click at [307, 178] on input "text" at bounding box center [304, 174] width 25 height 19
paste input "FRL/10038/A"
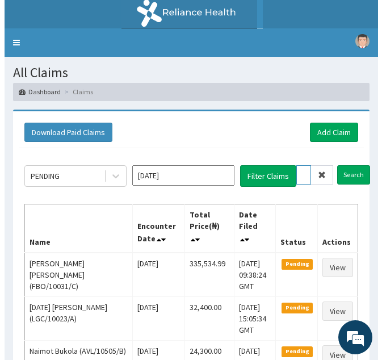
scroll to position [0, 40]
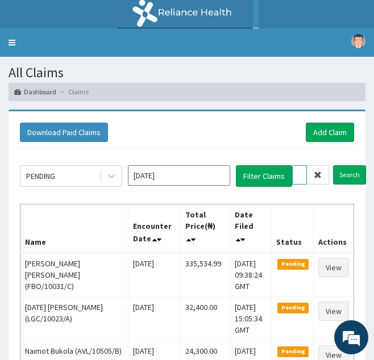
type input "FRL/10038/A"
click at [333, 165] on input "Search" at bounding box center [349, 174] width 33 height 19
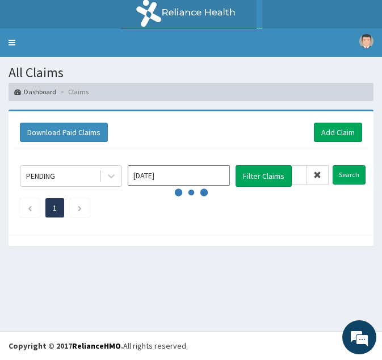
scroll to position [0, 0]
click at [316, 178] on icon at bounding box center [317, 175] width 8 height 8
click at [9, 46] on link "Toggle navigation" at bounding box center [12, 42] width 24 height 28
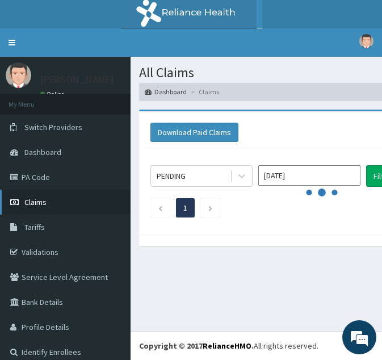
click at [32, 204] on span "Claims" at bounding box center [35, 202] width 22 height 10
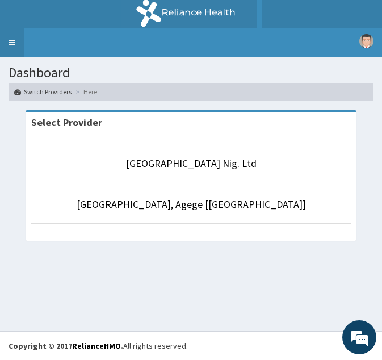
click at [11, 41] on link "Toggle navigation" at bounding box center [12, 42] width 24 height 28
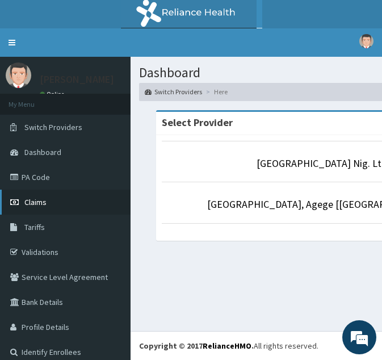
click at [40, 207] on link "Claims" at bounding box center [65, 202] width 131 height 25
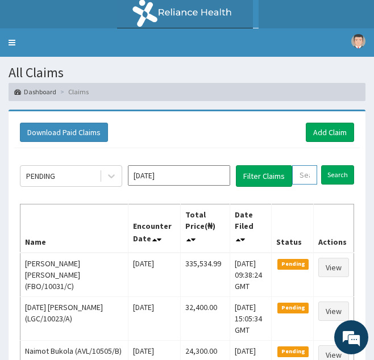
click at [300, 177] on input "text" at bounding box center [304, 174] width 25 height 19
paste input "FRL/10038/A"
type input "FRL/10038/A"
click at [333, 165] on input "Search" at bounding box center [349, 174] width 33 height 19
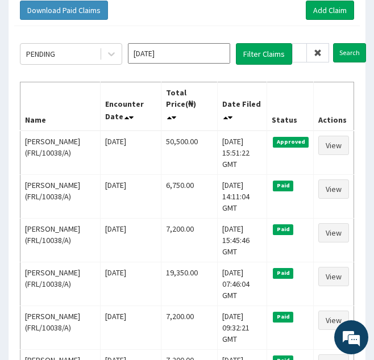
scroll to position [122, 0]
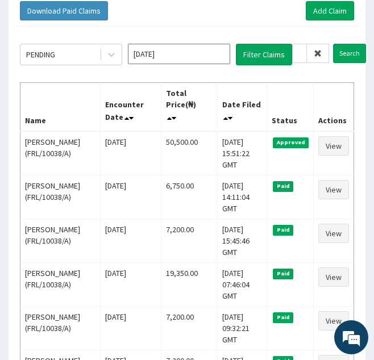
click at [320, 56] on icon at bounding box center [317, 53] width 8 height 8
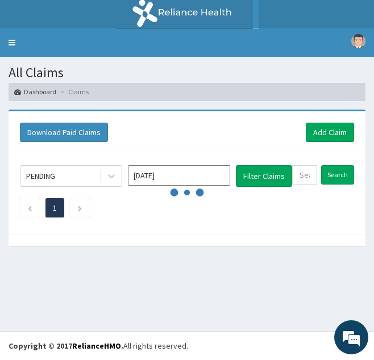
scroll to position [0, 0]
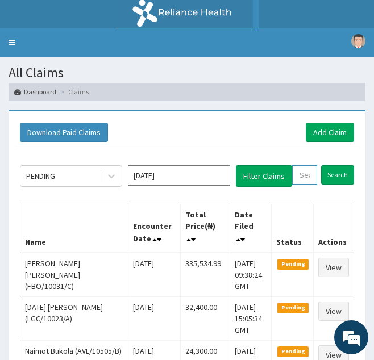
click at [299, 176] on input "text" at bounding box center [304, 174] width 25 height 19
paste input "ENP/11830/B"
type input "ENP/11830/B"
click at [333, 165] on input "Search" at bounding box center [349, 174] width 33 height 19
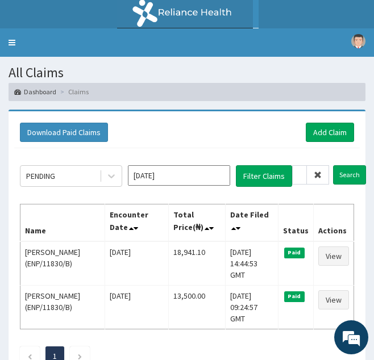
scroll to position [0, 0]
click at [312, 177] on span at bounding box center [318, 174] width 22 height 19
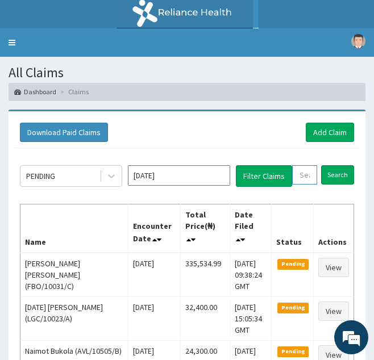
click at [299, 174] on input "text" at bounding box center [304, 174] width 25 height 19
paste input "MHG/10316/A"
type input "MHG/10316/A"
click at [333, 165] on input "Search" at bounding box center [349, 174] width 33 height 19
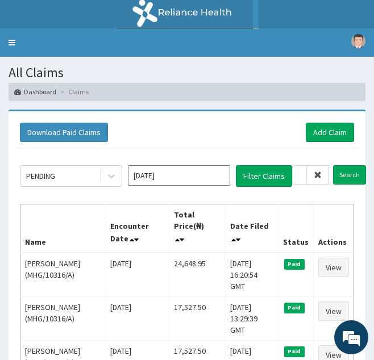
scroll to position [0, 0]
click at [312, 177] on span at bounding box center [318, 174] width 22 height 19
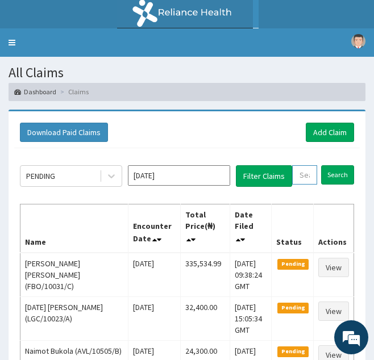
click at [307, 181] on input "text" at bounding box center [304, 174] width 25 height 19
paste input "PPY/10514/G"
type input "PPY/10514/G"
click at [333, 165] on input "Search" at bounding box center [349, 174] width 33 height 19
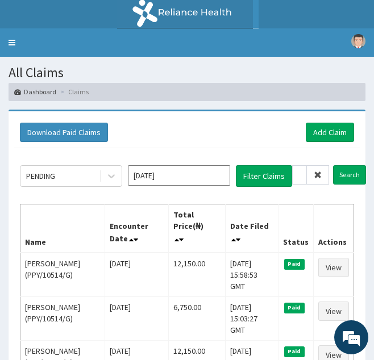
scroll to position [0, 0]
click at [316, 173] on icon at bounding box center [317, 175] width 8 height 8
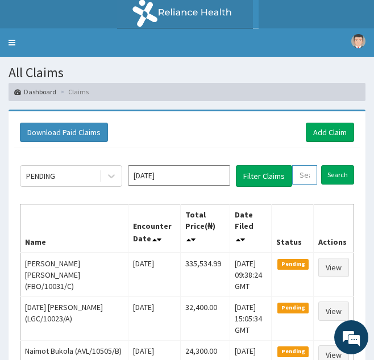
click at [309, 176] on input "text" at bounding box center [304, 174] width 25 height 19
paste input "SNH/10001/A"
type input "SNH/10001/A"
click at [333, 165] on input "Search" at bounding box center [349, 174] width 33 height 19
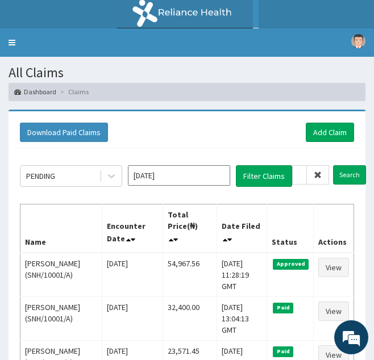
scroll to position [0, 0]
click at [322, 175] on span at bounding box center [318, 174] width 22 height 19
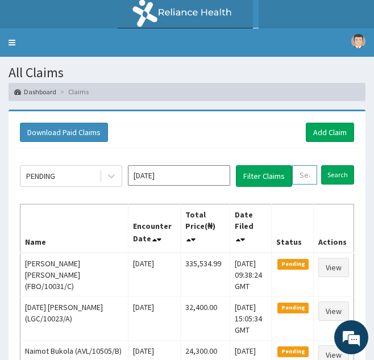
click at [298, 179] on input "text" at bounding box center [304, 174] width 25 height 19
paste input "VTL/10399/A"
type input "VTL/10399/A"
click at [333, 165] on input "Search" at bounding box center [349, 174] width 33 height 19
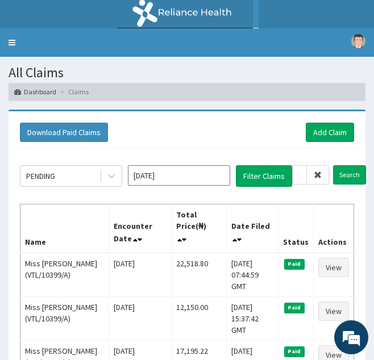
scroll to position [0, 0]
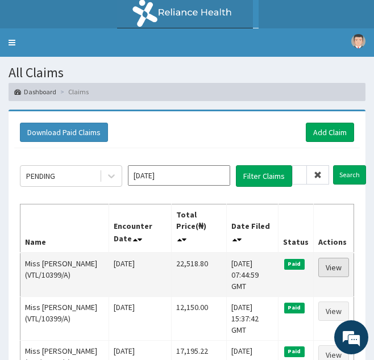
click at [333, 272] on link "View" at bounding box center [333, 267] width 31 height 19
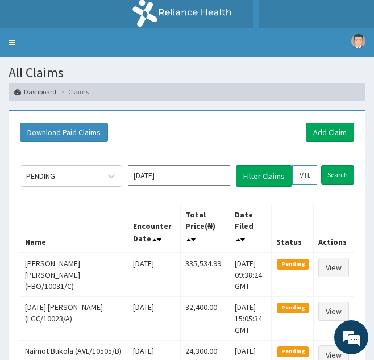
scroll to position [0, 30]
drag, startPoint x: 293, startPoint y: 175, endPoint x: 363, endPoint y: 183, distance: 70.2
paste input "400"
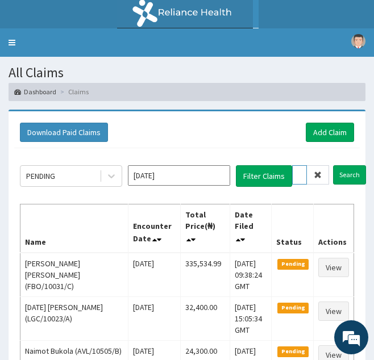
type input "VTL/10400/A"
click at [333, 165] on input "Search" at bounding box center [349, 174] width 33 height 19
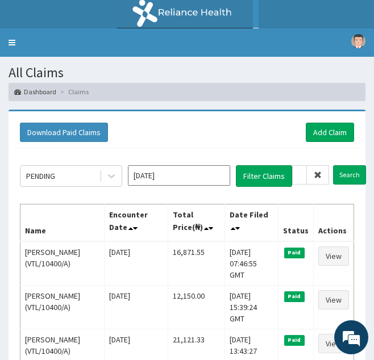
scroll to position [0, 0]
click at [319, 174] on icon at bounding box center [317, 175] width 8 height 8
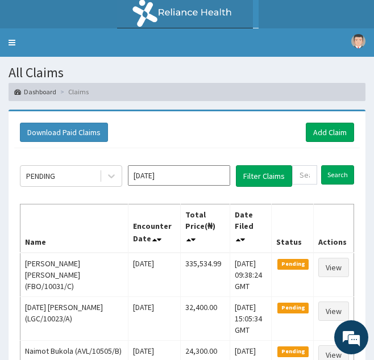
drag, startPoint x: 319, startPoint y: 174, endPoint x: 306, endPoint y: 172, distance: 12.6
click at [306, 172] on form "Search" at bounding box center [323, 174] width 62 height 19
click at [306, 172] on input "text" at bounding box center [304, 174] width 25 height 19
paste input "CWN/10062/C"
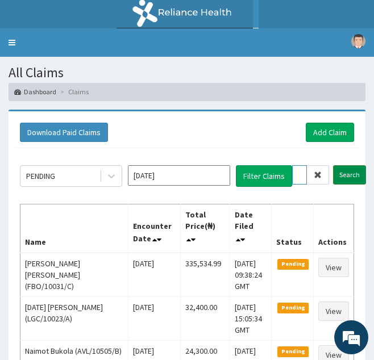
type input "CWN/10062/C"
click at [333, 165] on input "Search" at bounding box center [349, 174] width 33 height 19
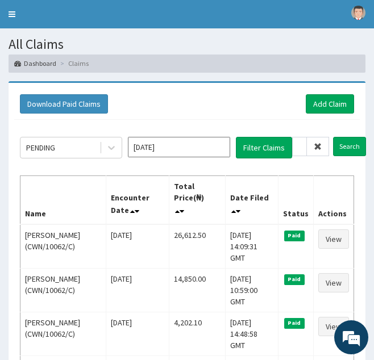
scroll to position [0, 0]
click at [315, 153] on span at bounding box center [318, 146] width 22 height 19
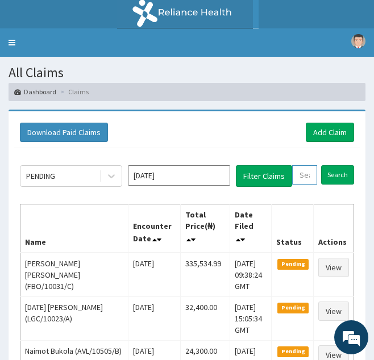
click at [306, 178] on input "text" at bounding box center [304, 174] width 25 height 19
paste input "CWN/10062/D"
type input "CWN/10062/D"
click at [333, 165] on input "Search" at bounding box center [349, 174] width 33 height 19
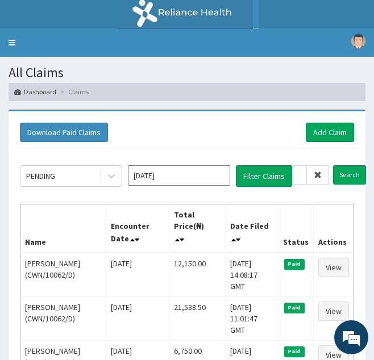
scroll to position [0, 0]
click at [321, 178] on icon at bounding box center [317, 175] width 8 height 8
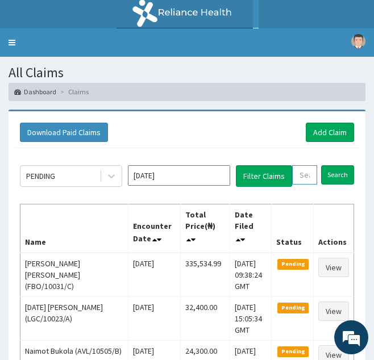
click at [305, 180] on input "text" at bounding box center [304, 174] width 25 height 19
paste input "FMN/10056/A"
type input "FMN/10056/A"
click at [333, 165] on input "Search" at bounding box center [349, 174] width 33 height 19
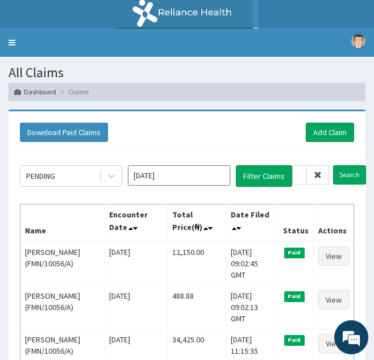
scroll to position [0, 0]
click at [317, 177] on icon at bounding box center [317, 175] width 8 height 8
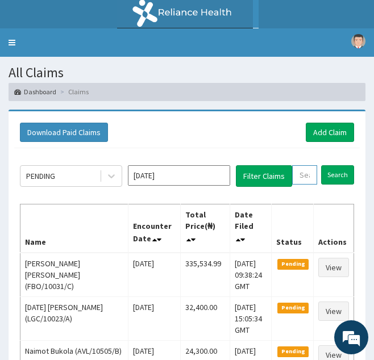
click at [309, 177] on input "text" at bounding box center [304, 174] width 25 height 19
paste input "LPS/10066/B"
type input "LPS/10066/B"
click at [333, 165] on input "Search" at bounding box center [349, 174] width 33 height 19
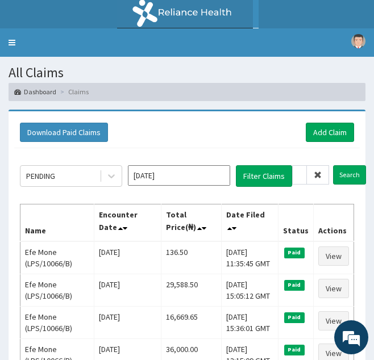
scroll to position [0, 0]
